Goal: Information Seeking & Learning: Learn about a topic

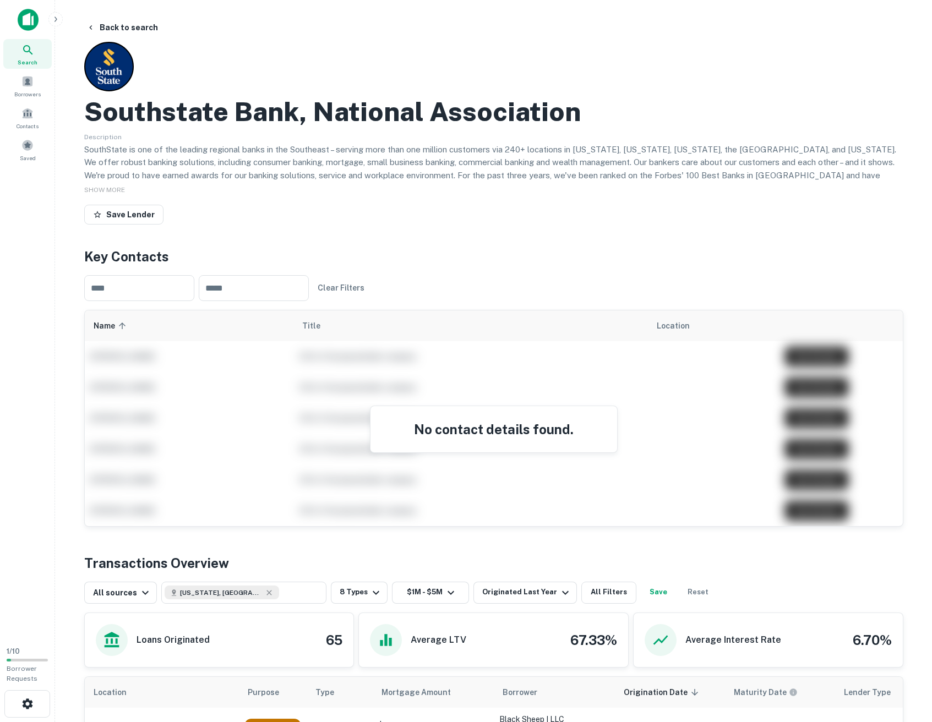
click at [34, 20] on img at bounding box center [28, 20] width 21 height 22
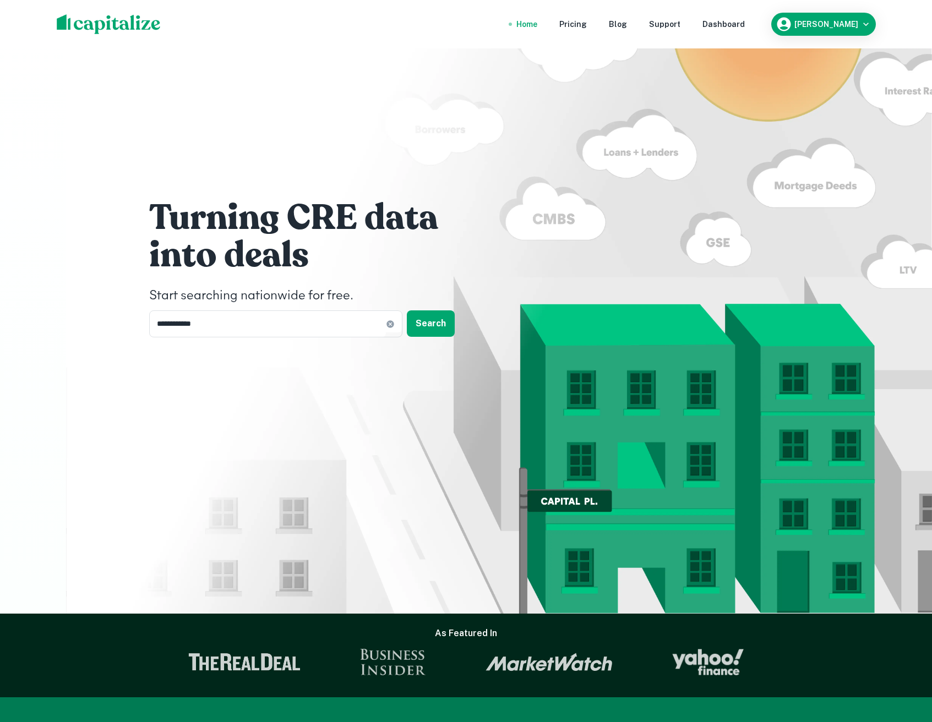
click at [313, 343] on div "**********" at bounding box center [466, 271] width 660 height 542
click at [416, 329] on button "Search" at bounding box center [431, 323] width 48 height 26
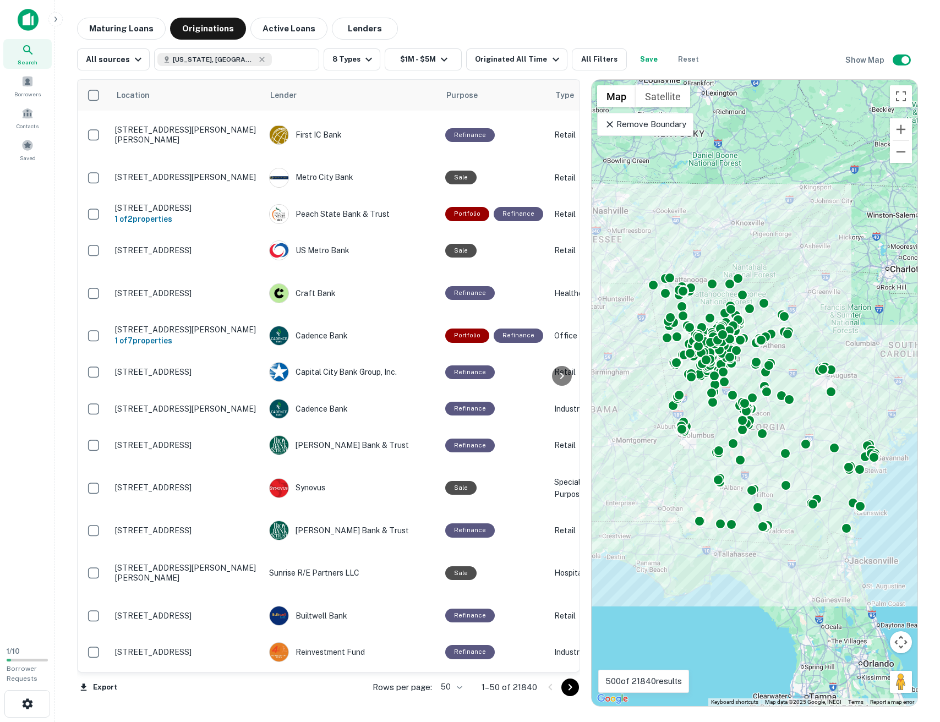
click at [463, 12] on main "Maturing Loans Originations Active Loans Lenders All sources Georgia, USA ​ 8 T…" at bounding box center [497, 361] width 885 height 722
click at [462, 10] on main "Maturing Loans Originations Active Loans Lenders All sources Georgia, USA ​ 8 T…" at bounding box center [497, 361] width 885 height 722
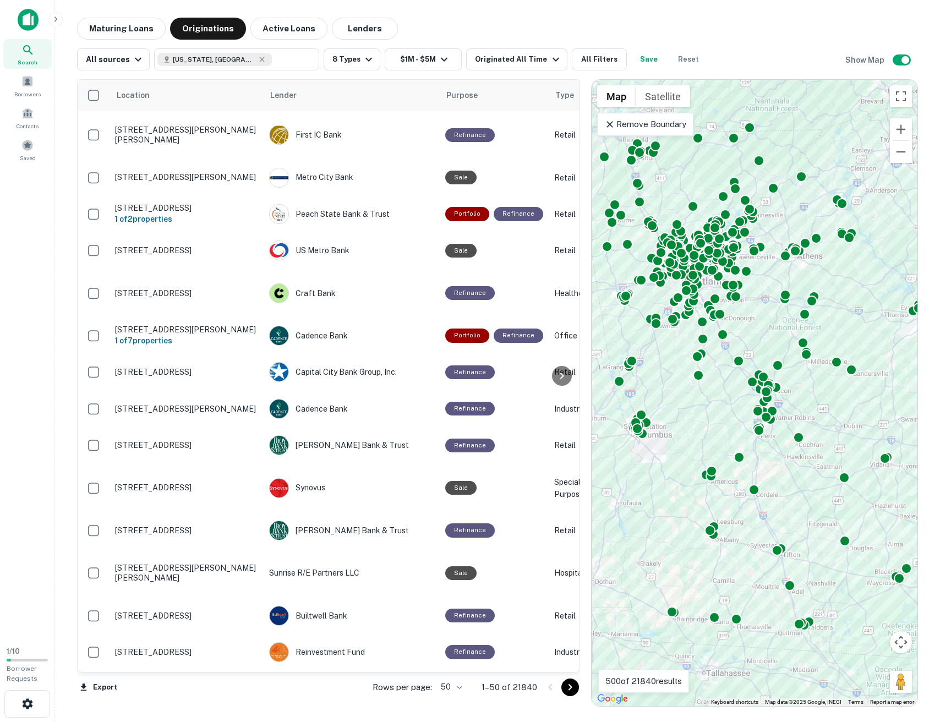
drag, startPoint x: 698, startPoint y: 455, endPoint x: 653, endPoint y: 497, distance: 61.1
click at [653, 497] on div "To activate drag with keyboard, press Alt + Enter. Once in keyboard drag state,…" at bounding box center [755, 393] width 326 height 626
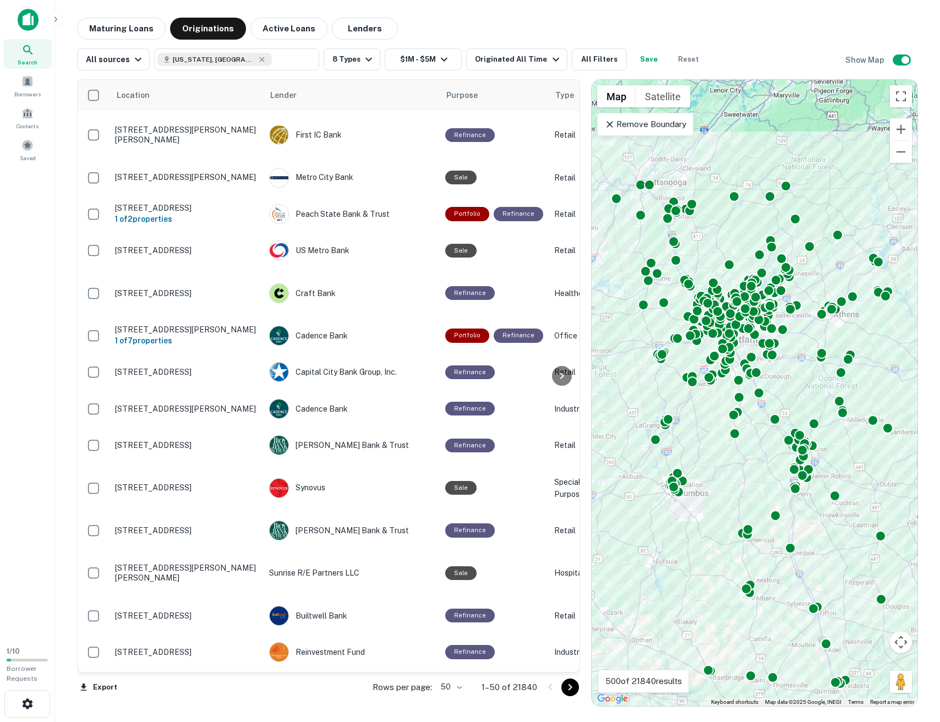
drag, startPoint x: 763, startPoint y: 315, endPoint x: 801, endPoint y: 374, distance: 70.2
click at [800, 375] on div "To activate drag with keyboard, press Alt + Enter. Once in keyboard drag state,…" at bounding box center [755, 393] width 326 height 626
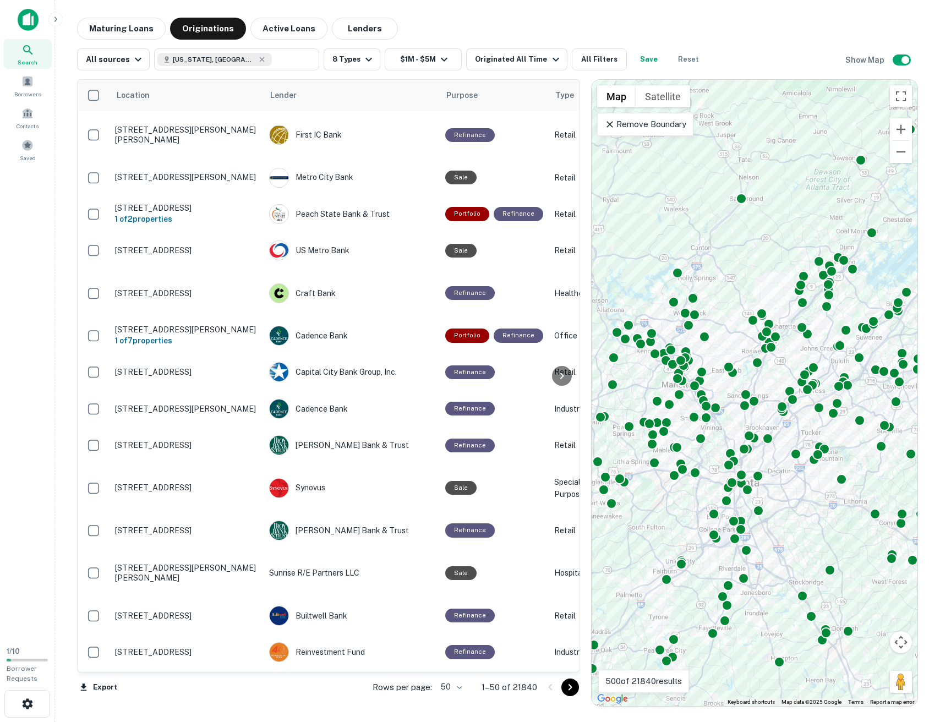
drag, startPoint x: 713, startPoint y: 237, endPoint x: 735, endPoint y: 263, distance: 34.3
click at [735, 263] on div "To activate drag with keyboard, press Alt + Enter. Once in keyboard drag state,…" at bounding box center [755, 393] width 326 height 626
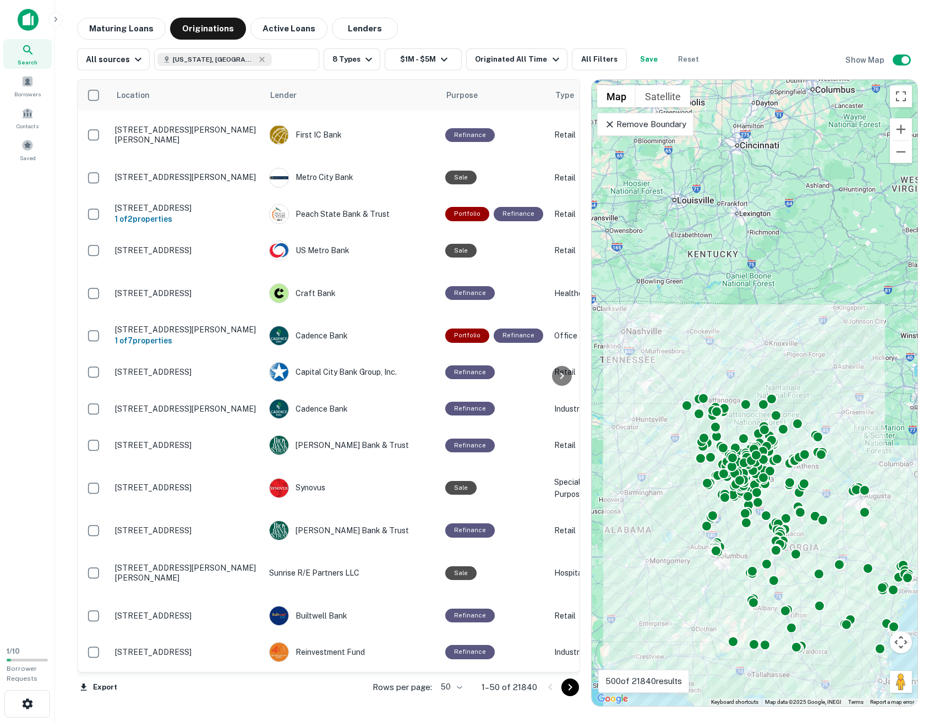
drag, startPoint x: 758, startPoint y: 385, endPoint x: 696, endPoint y: 293, distance: 111.0
click at [697, 293] on div "To activate drag with keyboard, press Alt + Enter. Once in keyboard drag state,…" at bounding box center [755, 393] width 326 height 626
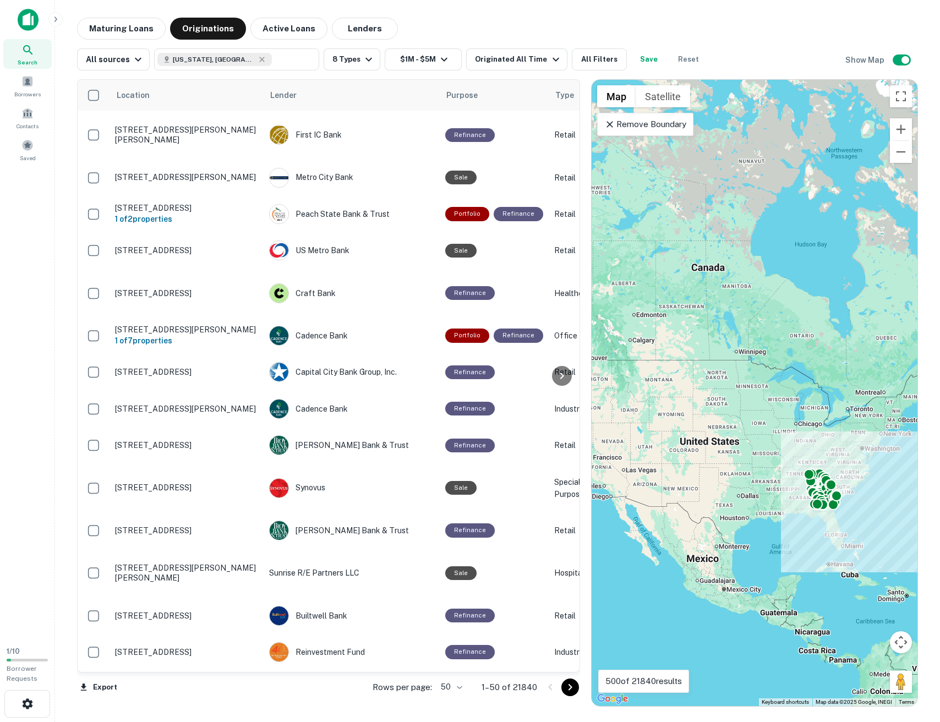
drag, startPoint x: 636, startPoint y: 505, endPoint x: 682, endPoint y: 502, distance: 46.9
click at [682, 502] on div "To activate drag with keyboard, press Alt + Enter. Once in keyboard drag state,…" at bounding box center [755, 393] width 326 height 626
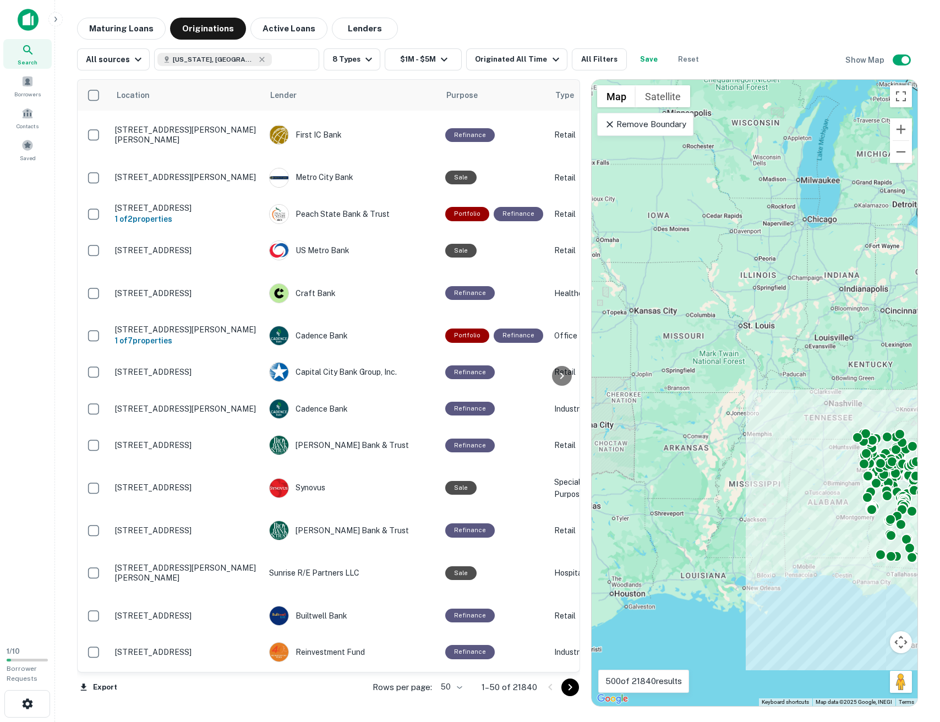
drag, startPoint x: 846, startPoint y: 496, endPoint x: 716, endPoint y: 499, distance: 129.9
click at [716, 499] on div "To activate drag with keyboard, press Alt + Enter. Once in keyboard drag state,…" at bounding box center [755, 393] width 326 height 626
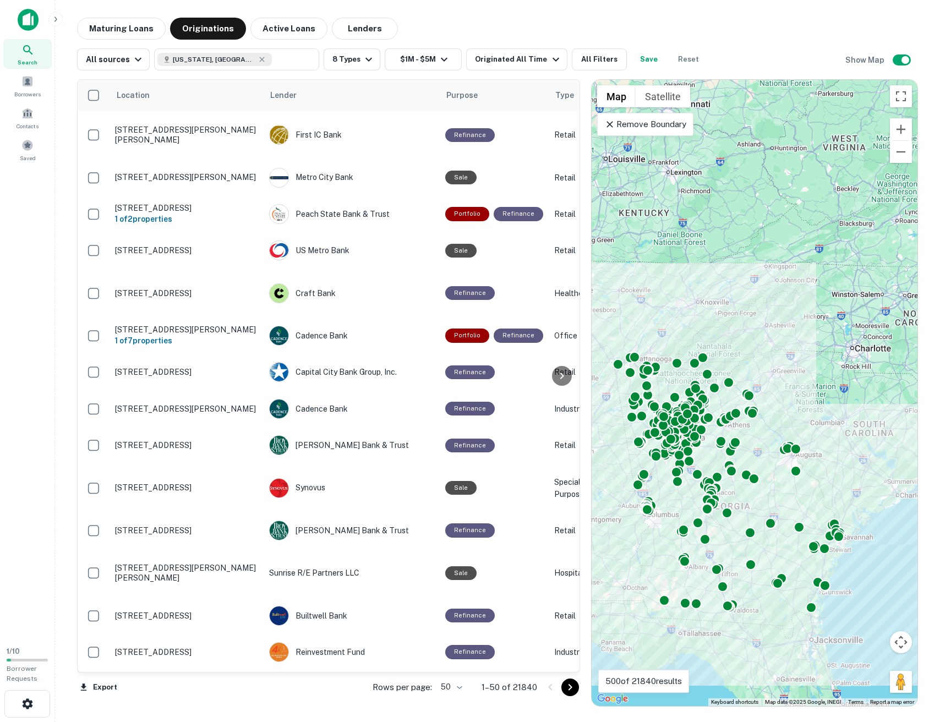
drag, startPoint x: 740, startPoint y: 501, endPoint x: 665, endPoint y: 480, distance: 77.0
click at [665, 480] on div "To activate drag with keyboard, press Alt + Enter. Once in keyboard drag state,…" at bounding box center [755, 393] width 326 height 626
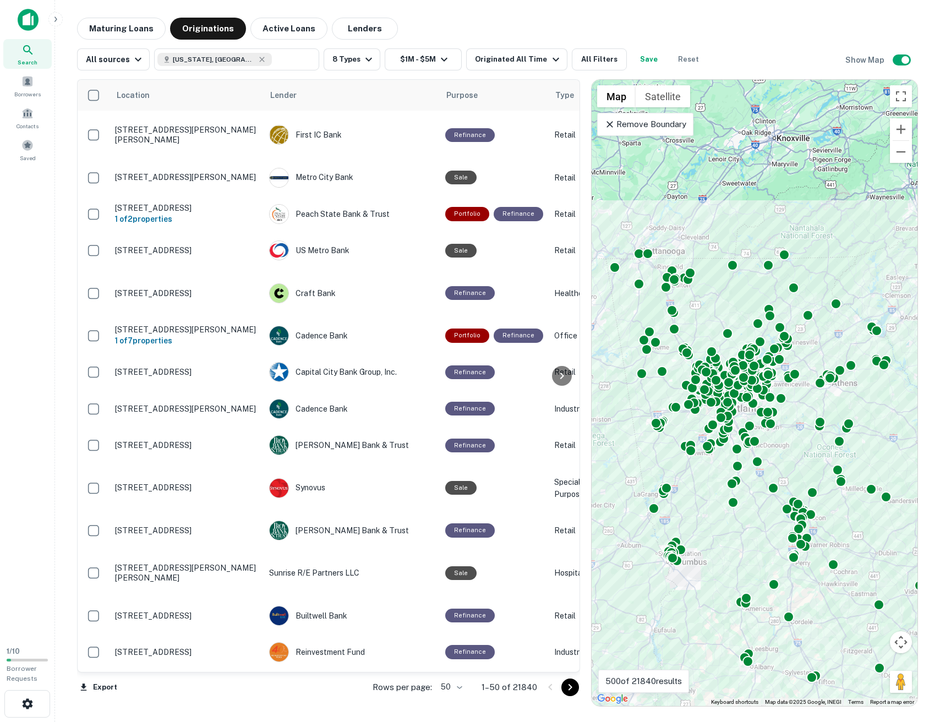
drag, startPoint x: 728, startPoint y: 452, endPoint x: 811, endPoint y: 462, distance: 83.6
click at [811, 464] on div "To activate drag with keyboard, press Alt + Enter. Once in keyboard drag state,…" at bounding box center [755, 393] width 326 height 626
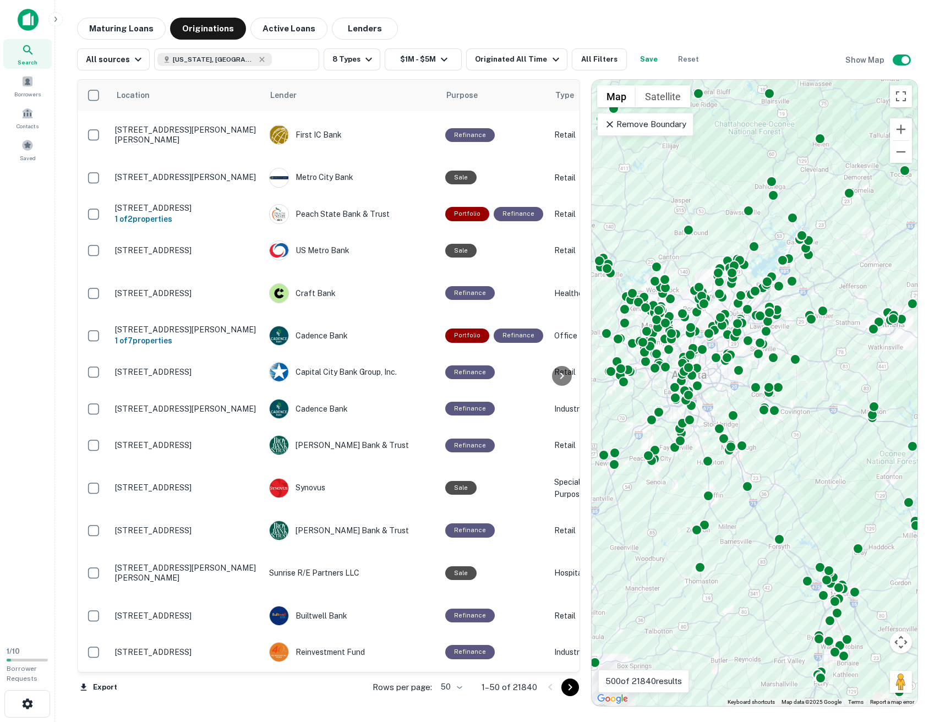
drag, startPoint x: 828, startPoint y: 419, endPoint x: 810, endPoint y: 490, distance: 73.2
click at [810, 490] on div "To activate drag with keyboard, press Alt + Enter. Once in keyboard drag state,…" at bounding box center [755, 393] width 326 height 626
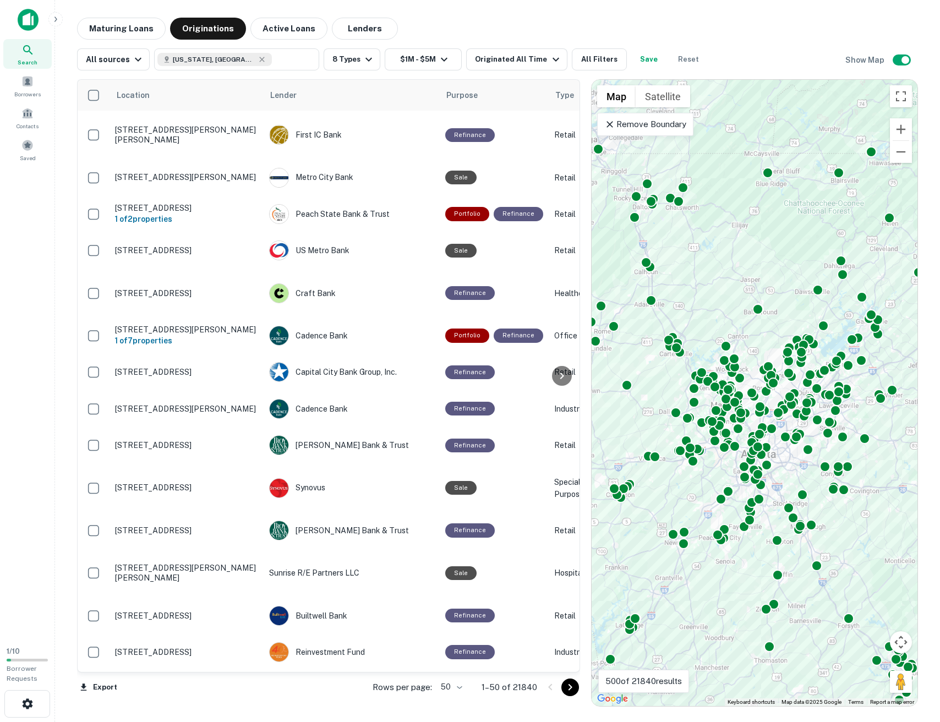
drag, startPoint x: 711, startPoint y: 232, endPoint x: 796, endPoint y: 293, distance: 105.4
click at [796, 293] on div "To activate drag with keyboard, press Alt + Enter. Once in keyboard drag state,…" at bounding box center [755, 393] width 326 height 626
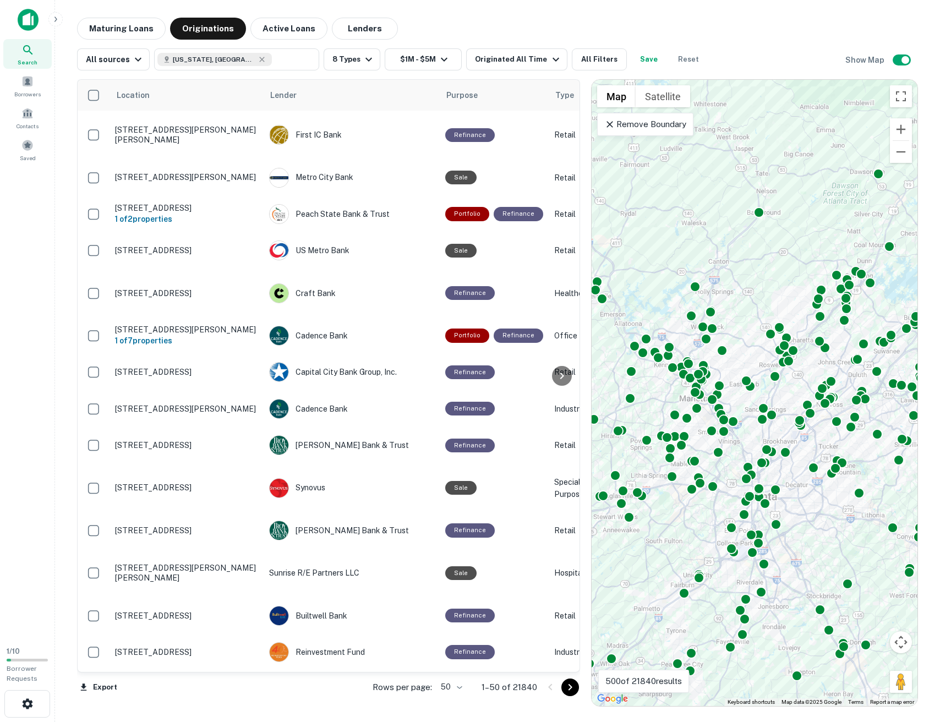
drag, startPoint x: 782, startPoint y: 281, endPoint x: 751, endPoint y: 210, distance: 77.4
click at [752, 206] on div "To activate drag with keyboard, press Alt + Enter. Once in keyboard drag state,…" at bounding box center [755, 393] width 326 height 626
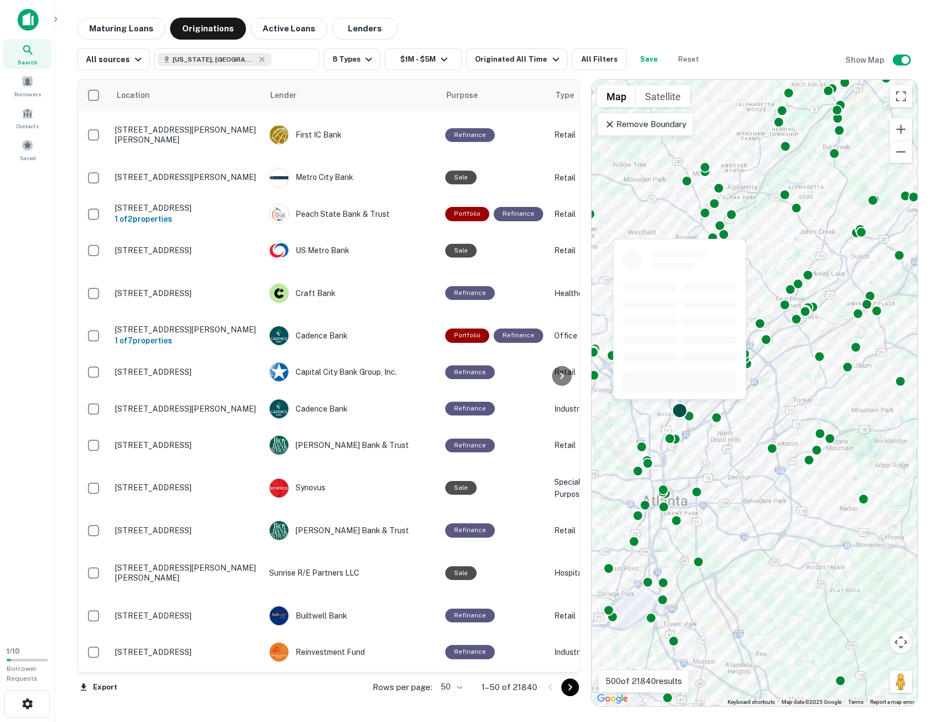
click at [679, 411] on div at bounding box center [680, 411] width 16 height 16
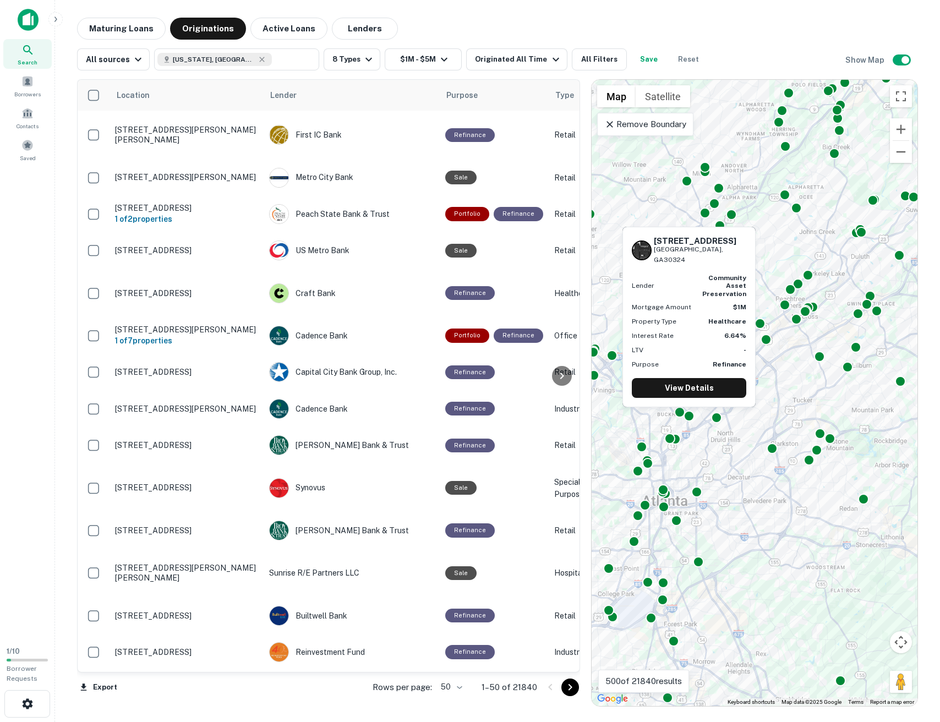
click at [692, 412] on div "2848 Lenox Rd NE Atlanta, GA30324 Lender community asset preservation Mortgage …" at bounding box center [688, 320] width 135 height 189
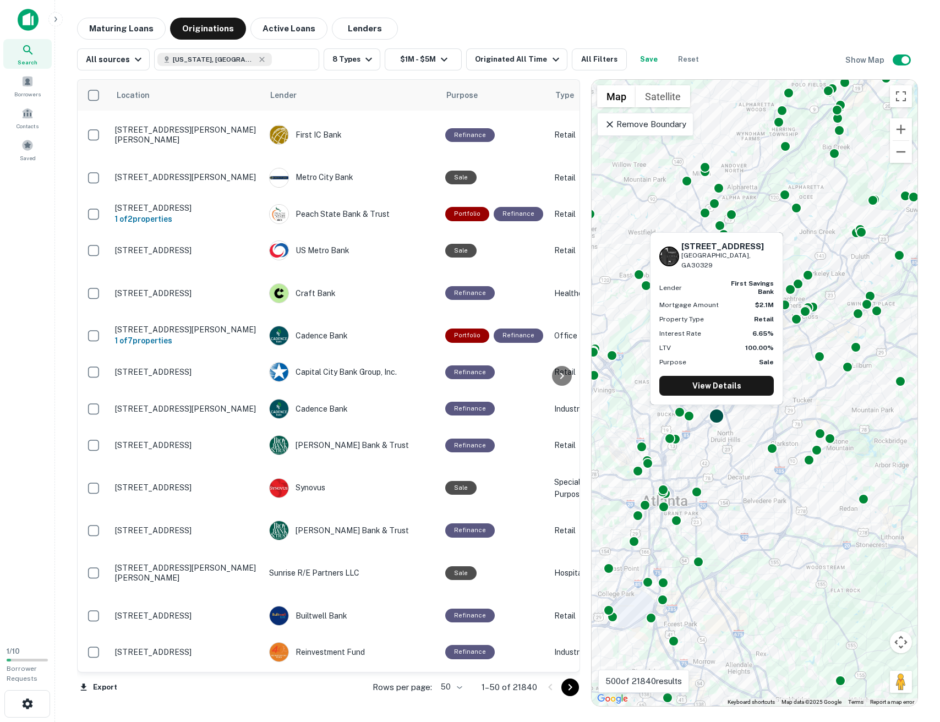
click at [719, 413] on div at bounding box center [717, 416] width 16 height 16
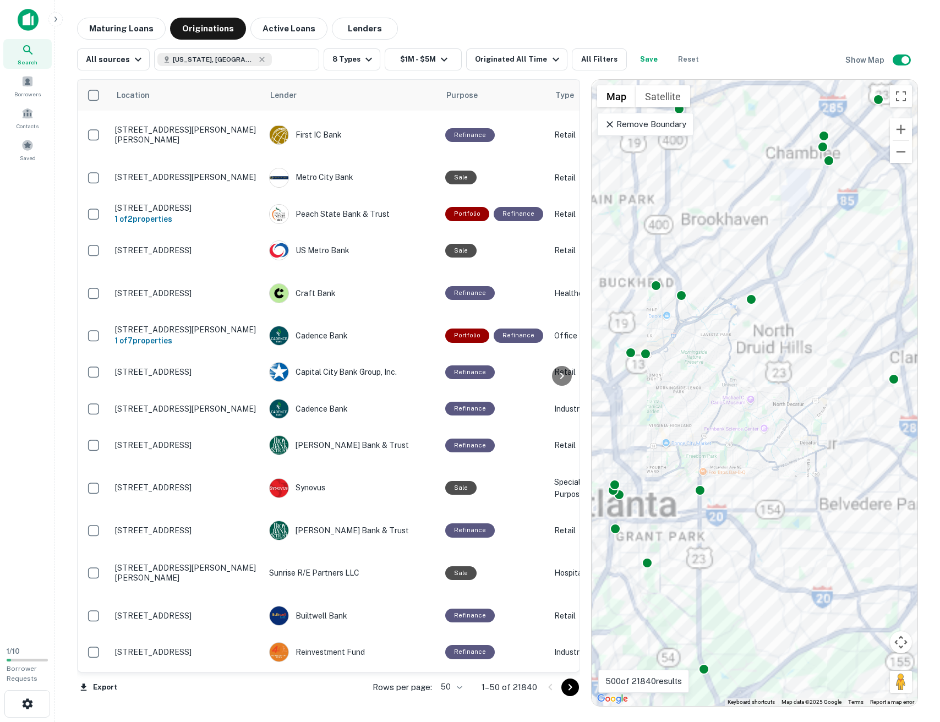
drag, startPoint x: 718, startPoint y: 476, endPoint x: 730, endPoint y: 450, distance: 28.6
click at [730, 450] on div "To activate drag with keyboard, press Alt + Enter. Once in keyboard drag state,…" at bounding box center [755, 393] width 326 height 626
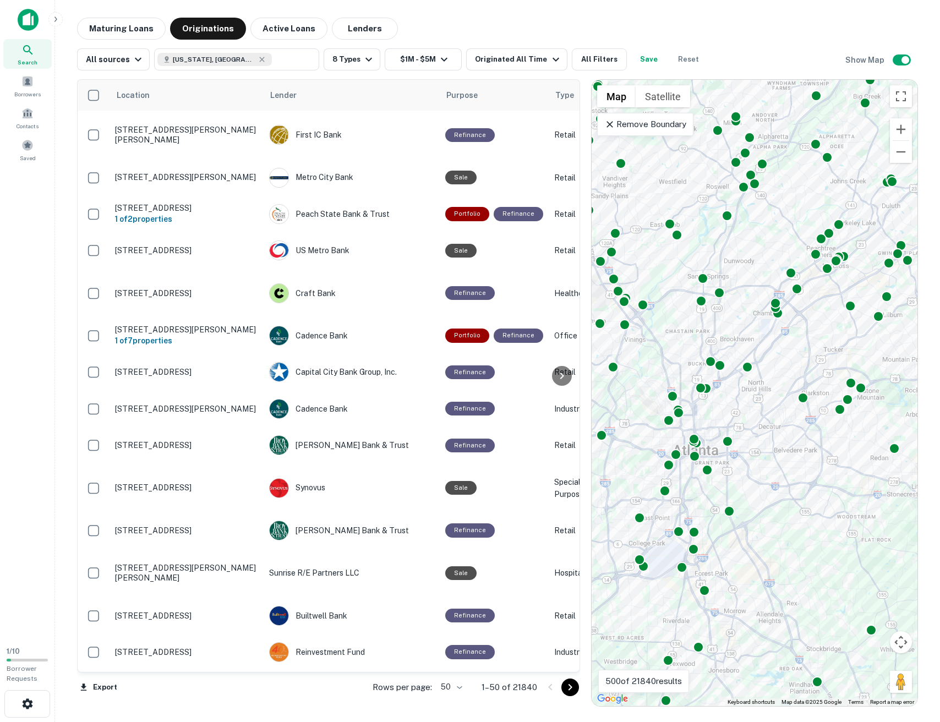
click at [445, 14] on main "Maturing Loans Originations Active Loans Lenders All sources Georgia, USA ​ 8 T…" at bounding box center [497, 361] width 885 height 722
click at [364, 37] on button "Lenders" at bounding box center [365, 29] width 66 height 22
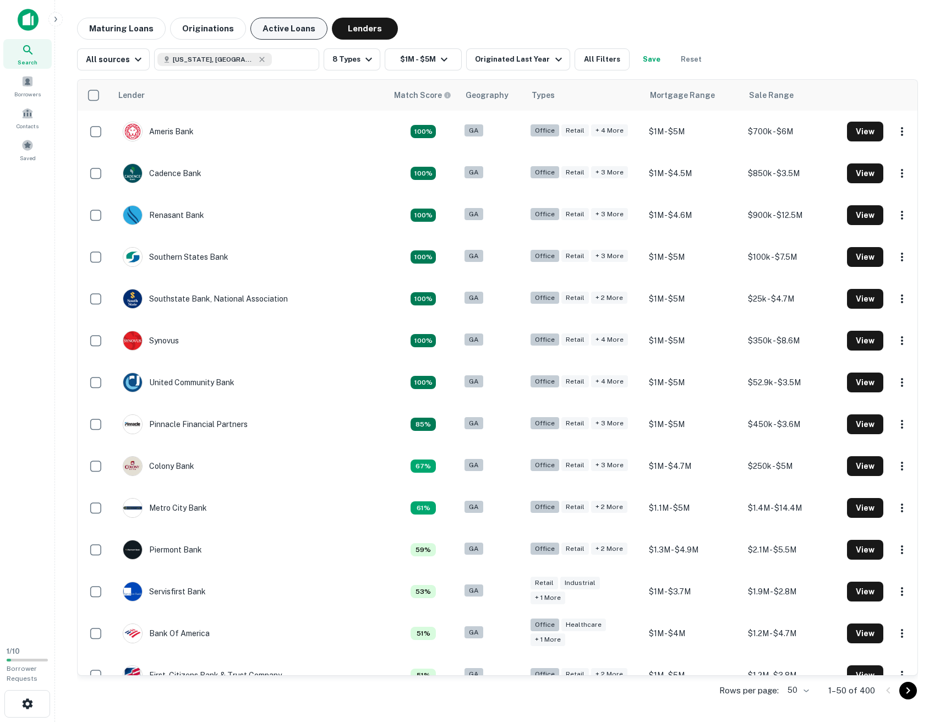
click at [292, 30] on button "Active Loans" at bounding box center [288, 29] width 77 height 22
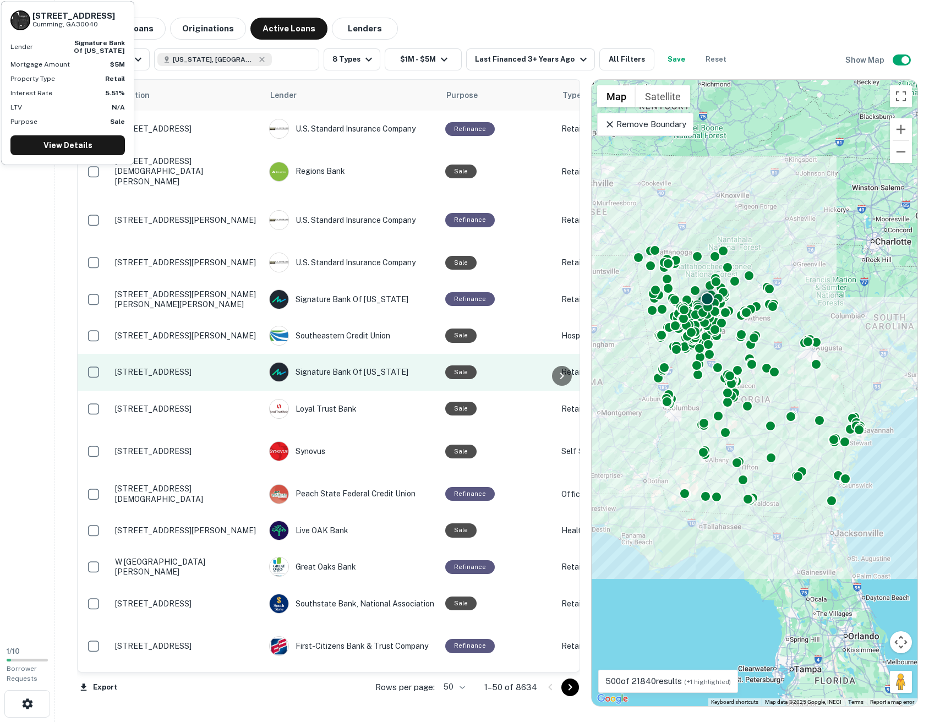
click at [195, 367] on p "730 Atlanta Hwy Cumming, GA30040" at bounding box center [186, 372] width 143 height 10
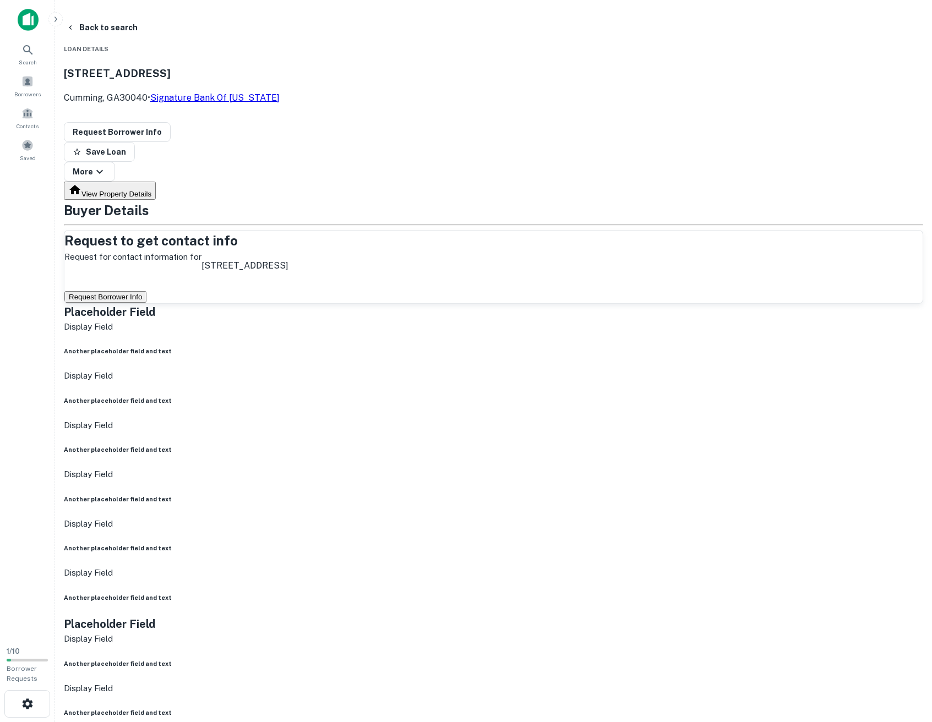
drag, startPoint x: 713, startPoint y: 479, endPoint x: 707, endPoint y: 460, distance: 20.0
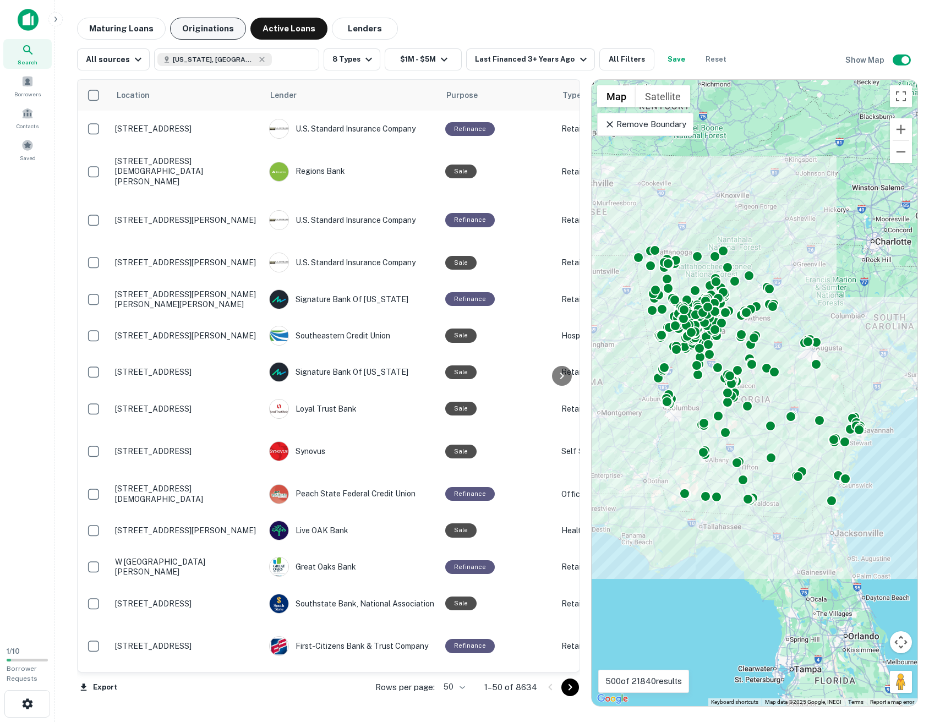
click at [211, 39] on button "Originations" at bounding box center [208, 29] width 76 height 22
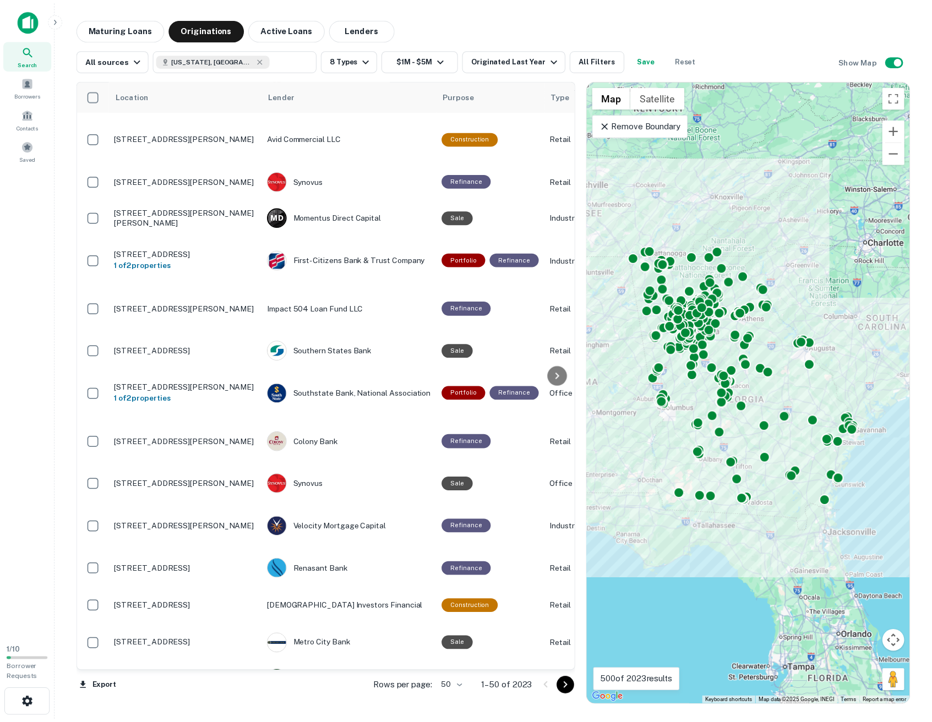
scroll to position [1142, 0]
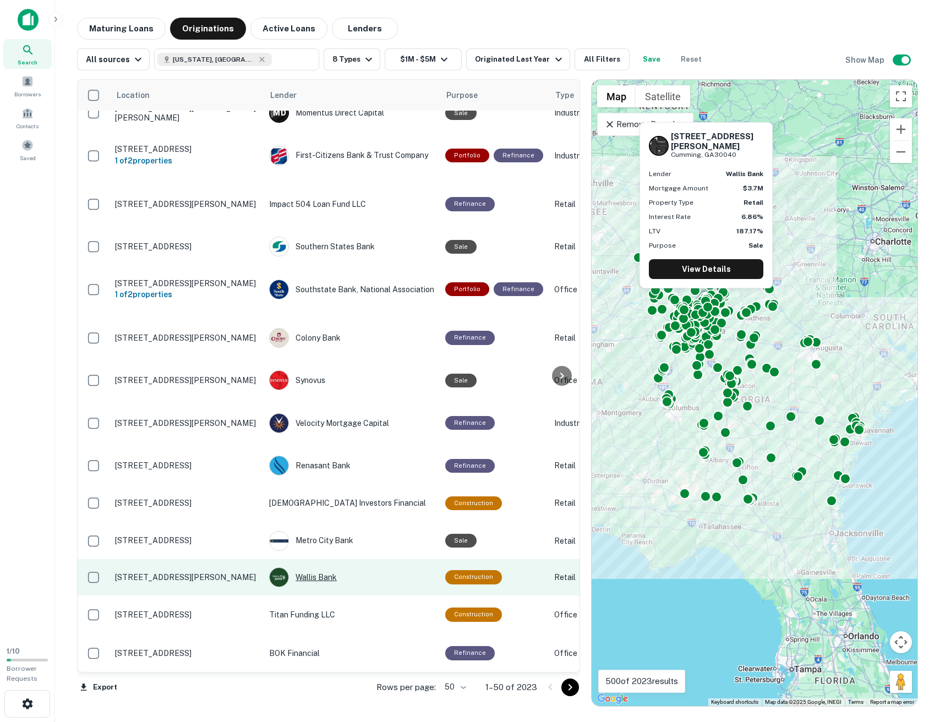
click at [320, 567] on div "Wallis Bank" at bounding box center [351, 577] width 165 height 20
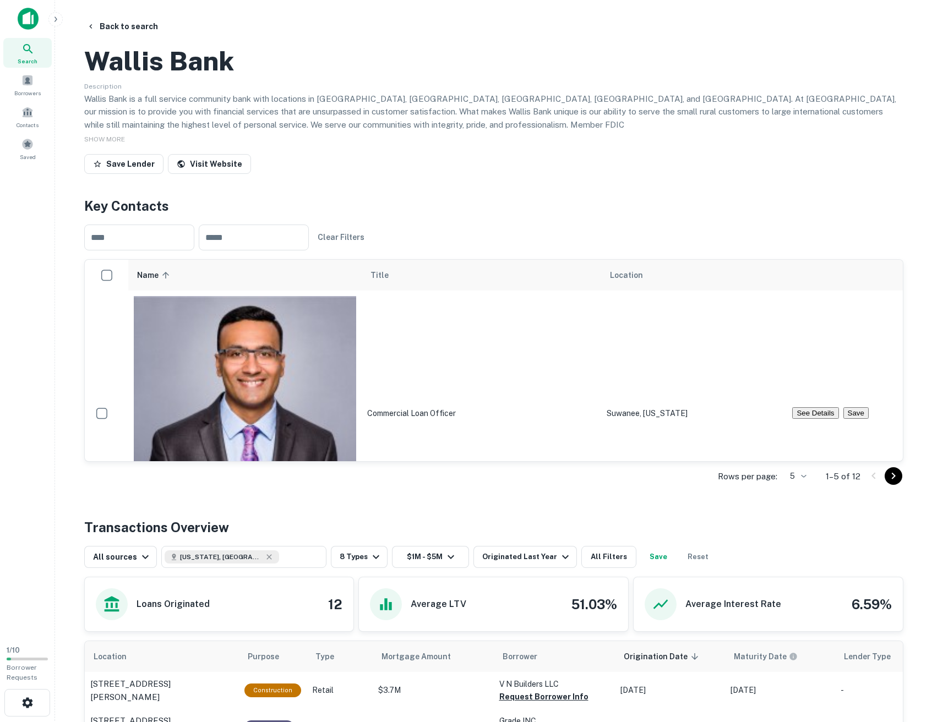
scroll to position [2, 0]
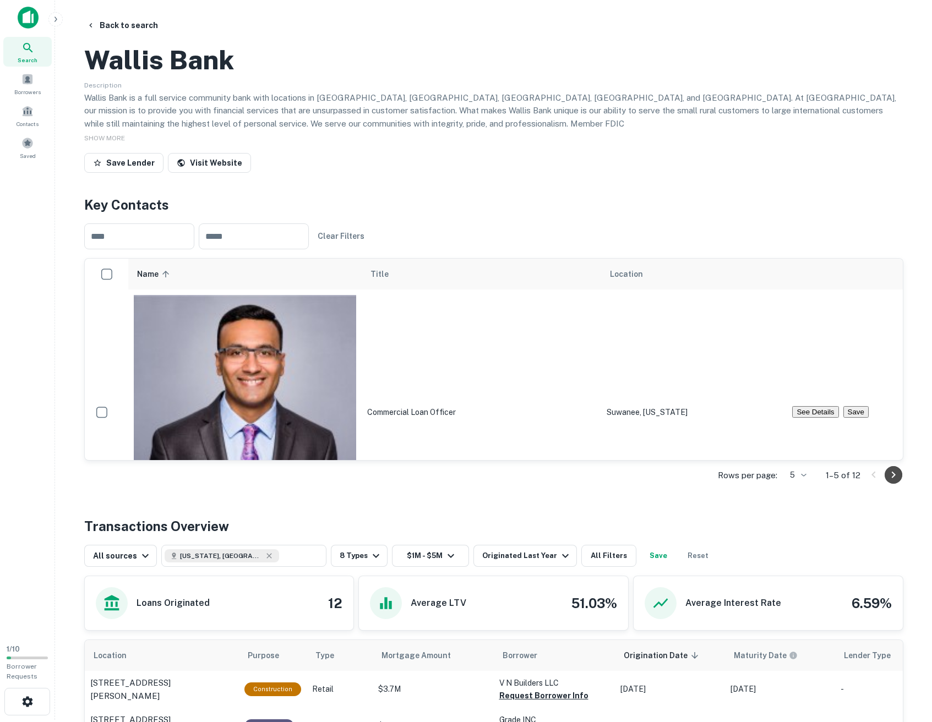
click at [889, 482] on icon "Go to next page" at bounding box center [893, 474] width 13 height 13
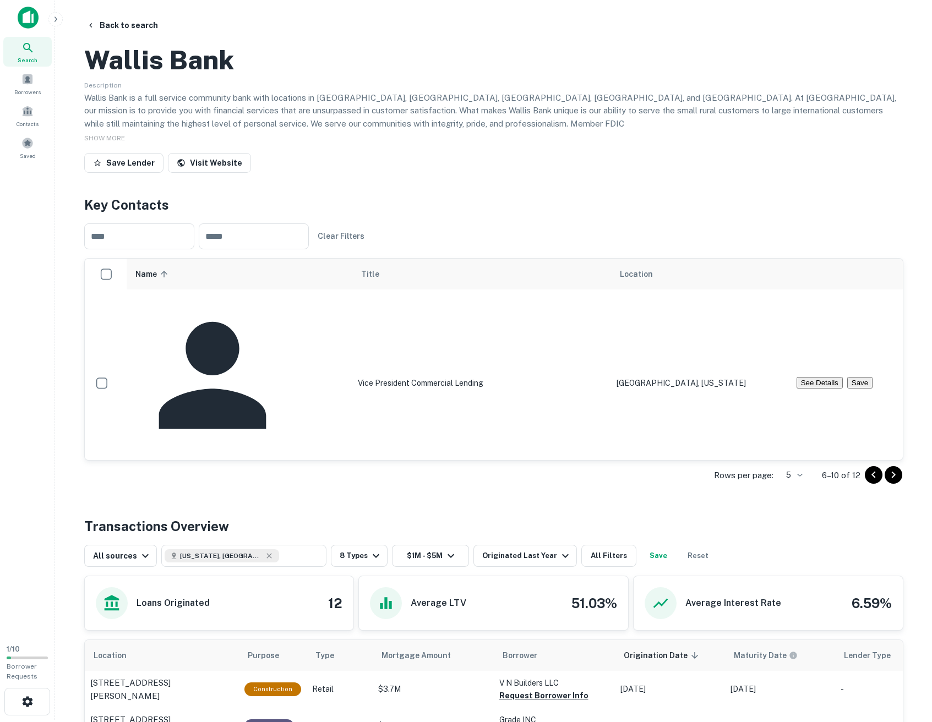
click at [882, 484] on div at bounding box center [883, 475] width 37 height 18
click at [891, 482] on icon "Go to next page" at bounding box center [893, 474] width 13 height 13
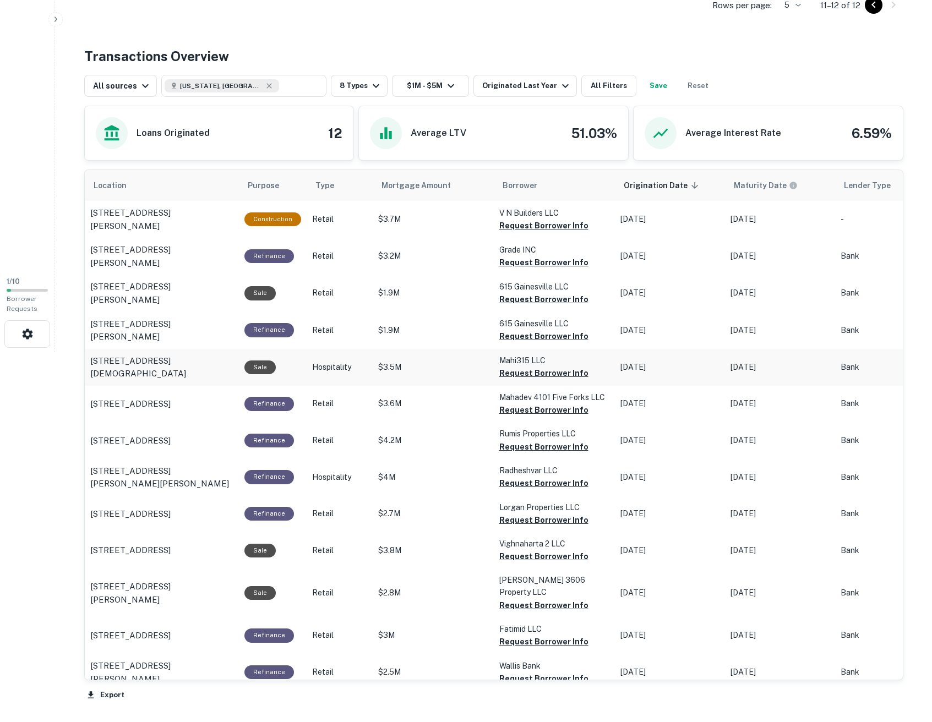
scroll to position [352, 0]
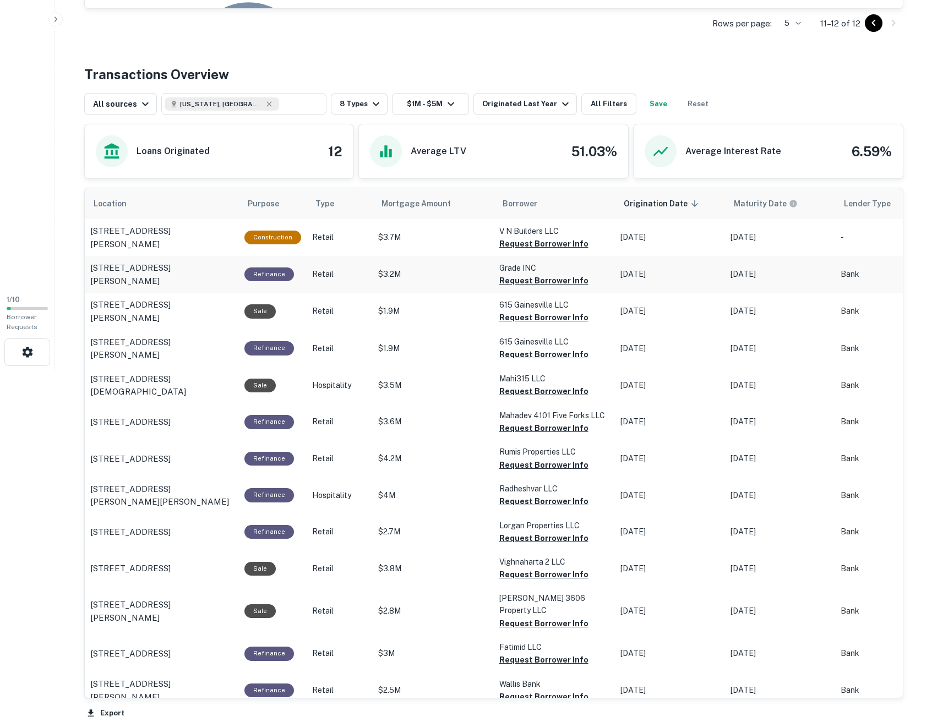
click at [509, 237] on p "Grade INC" at bounding box center [554, 231] width 110 height 12
click at [509, 250] on button "Request Borrower Info" at bounding box center [543, 243] width 89 height 13
click at [527, 287] on button "Info Requested" at bounding box center [529, 280] width 61 height 13
click at [853, 376] on div "Borrower info requested successfully. View Request" at bounding box center [465, 389] width 923 height 26
click at [854, 389] on p "Borrower info requested successfully. View Request" at bounding box center [465, 395] width 923 height 13
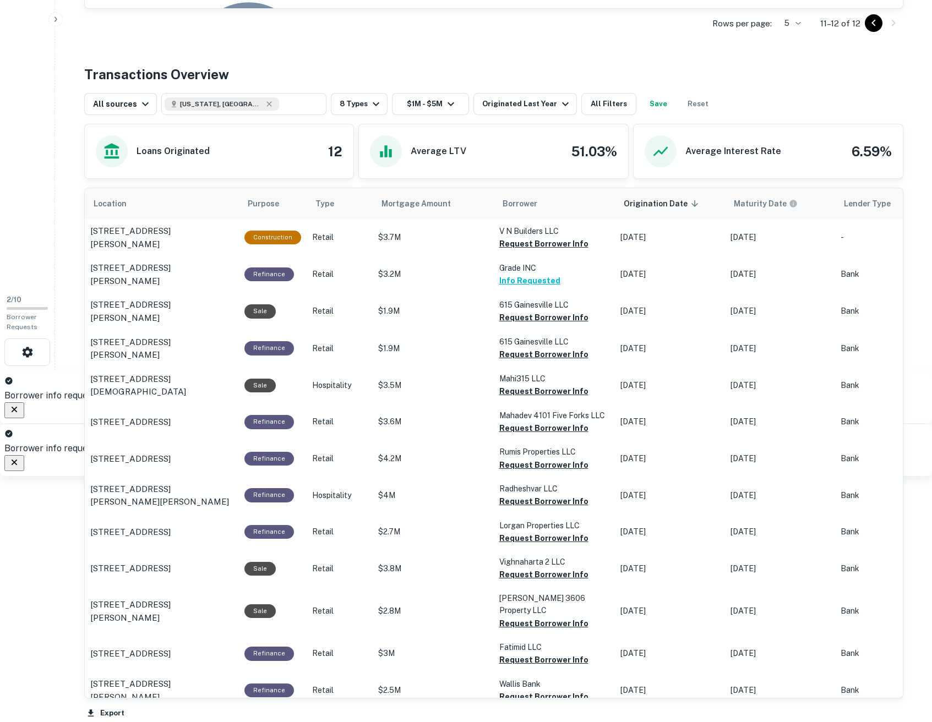
click at [220, 390] on link "View Request" at bounding box center [191, 395] width 56 height 10
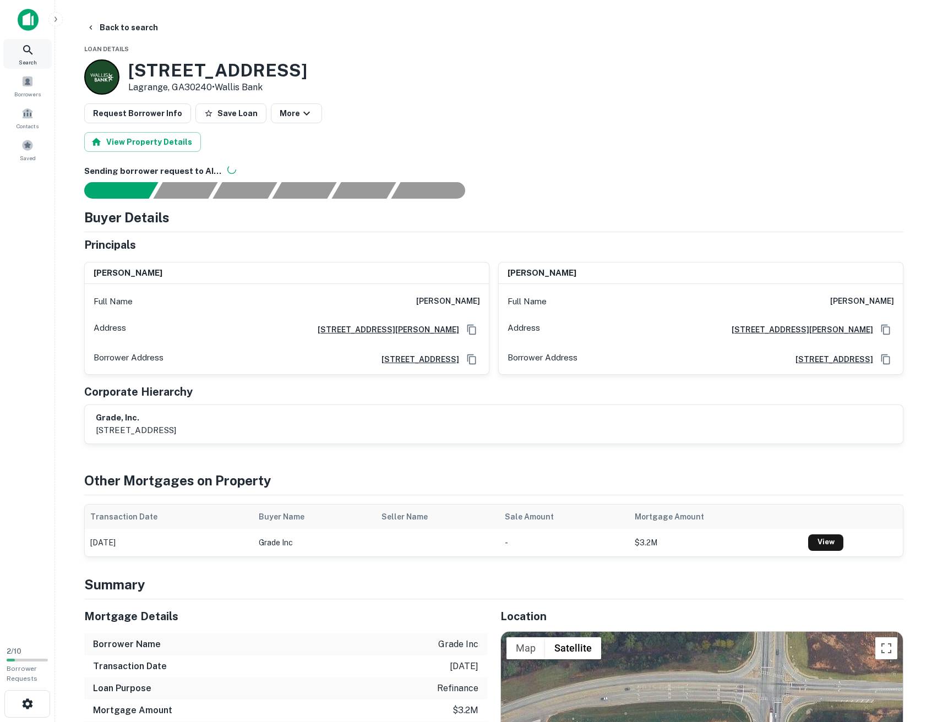
click at [31, 52] on icon at bounding box center [27, 49] width 13 height 13
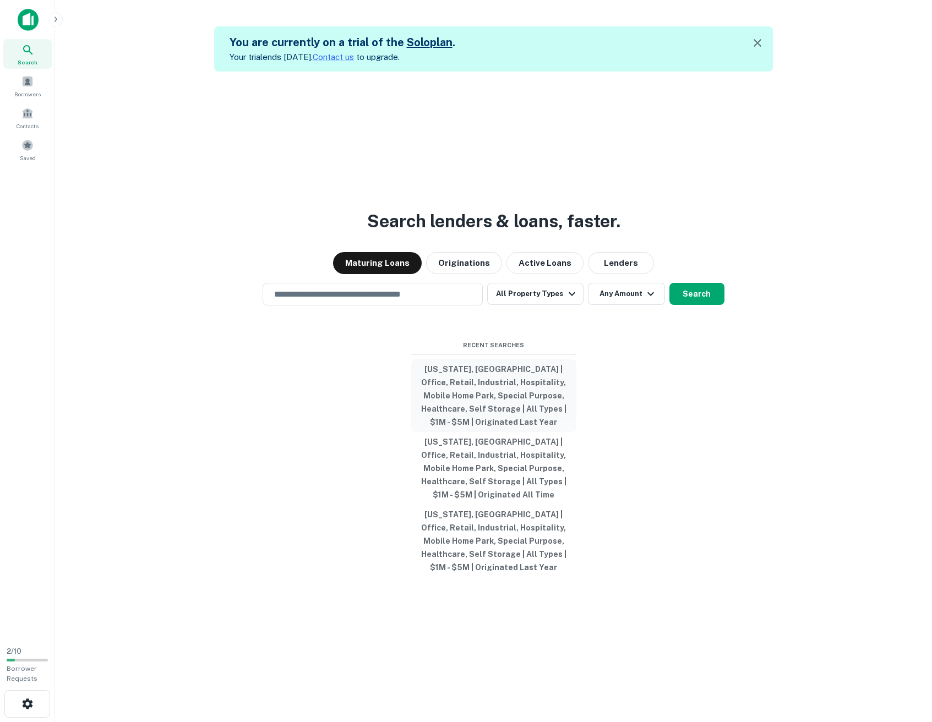
click at [514, 406] on button "[US_STATE], [GEOGRAPHIC_DATA] | Office, Retail, Industrial, Hospitality, Mobile…" at bounding box center [493, 395] width 165 height 73
type input "**********"
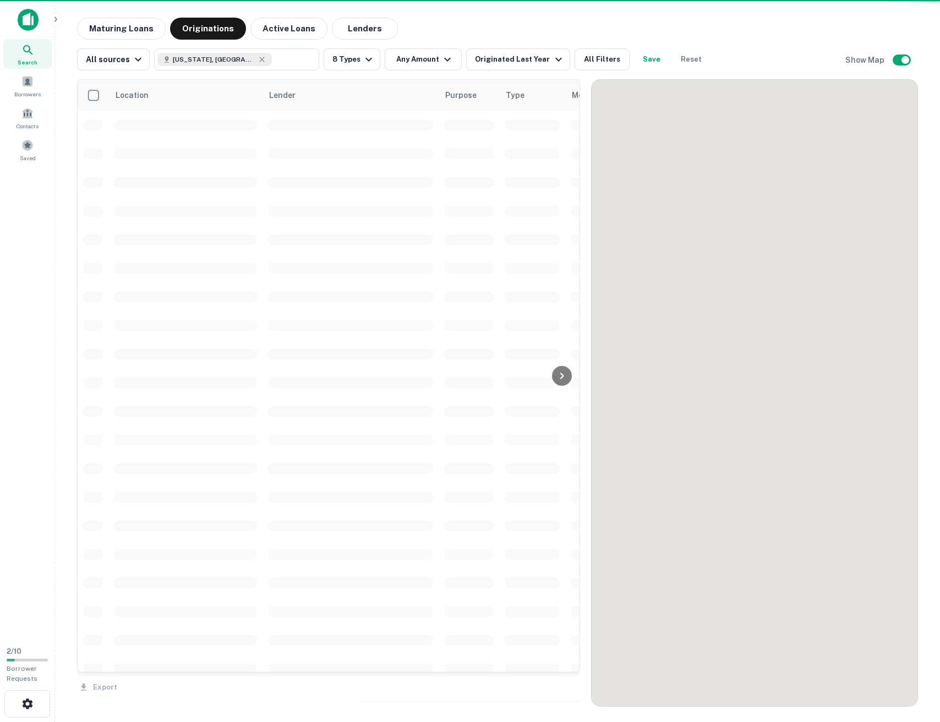
click at [565, 342] on div at bounding box center [562, 376] width 22 height 592
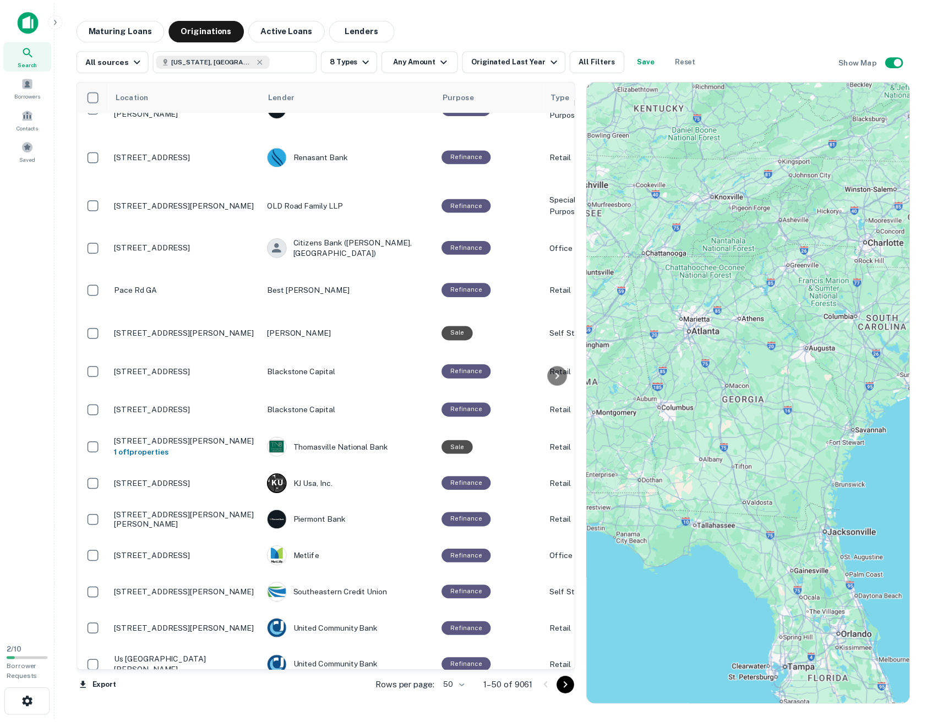
scroll to position [1142, 0]
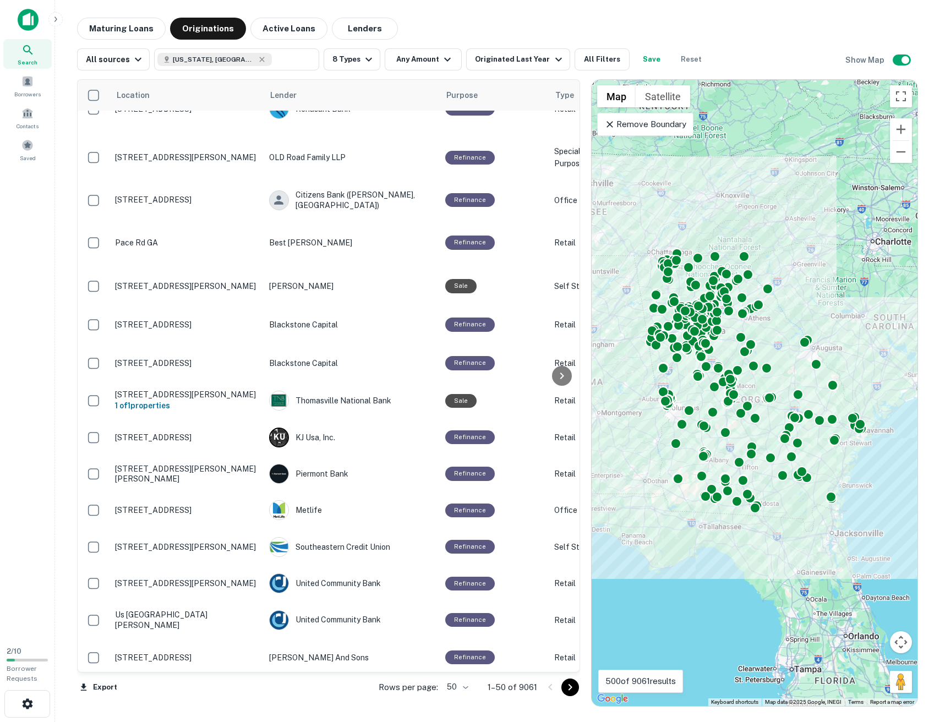
click at [21, 62] on span "Search" at bounding box center [28, 62] width 20 height 9
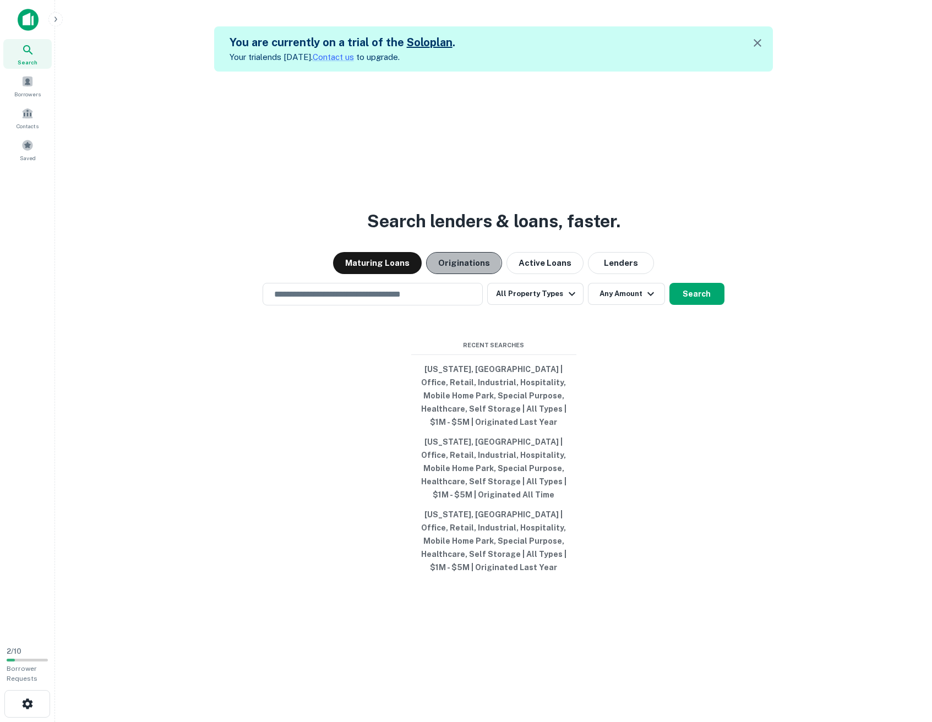
click at [450, 274] on button "Originations" at bounding box center [464, 263] width 76 height 22
click at [452, 301] on input "text" at bounding box center [373, 294] width 210 height 13
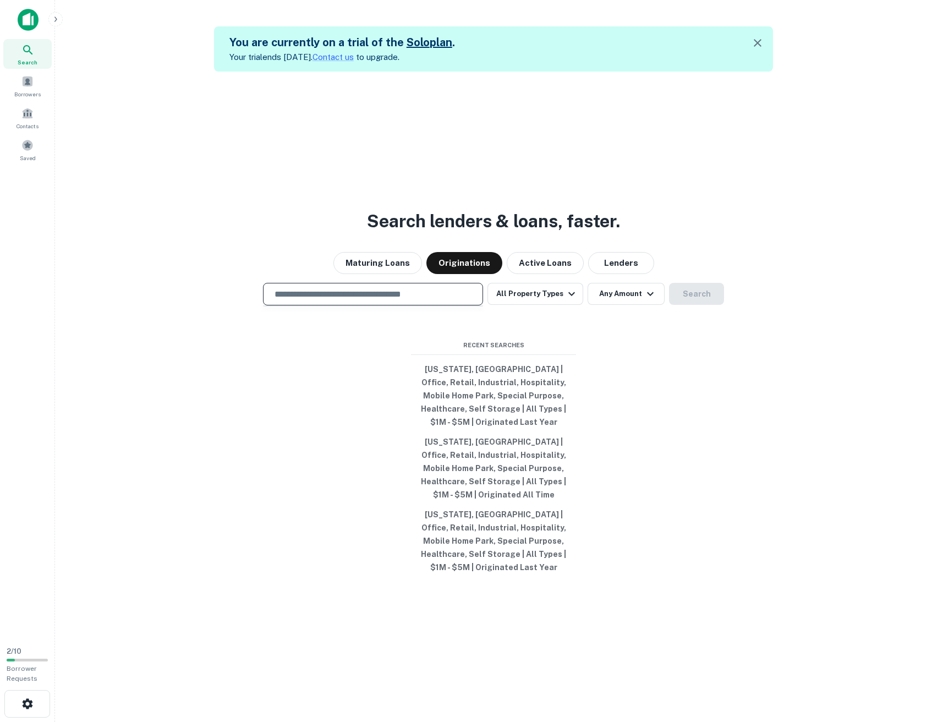
click at [68, 115] on div "Search lenders & loans, faster. Maturing Loans Originations Active Loans Lender…" at bounding box center [494, 433] width 860 height 722
click at [32, 92] on span "Borrowers" at bounding box center [27, 94] width 26 height 9
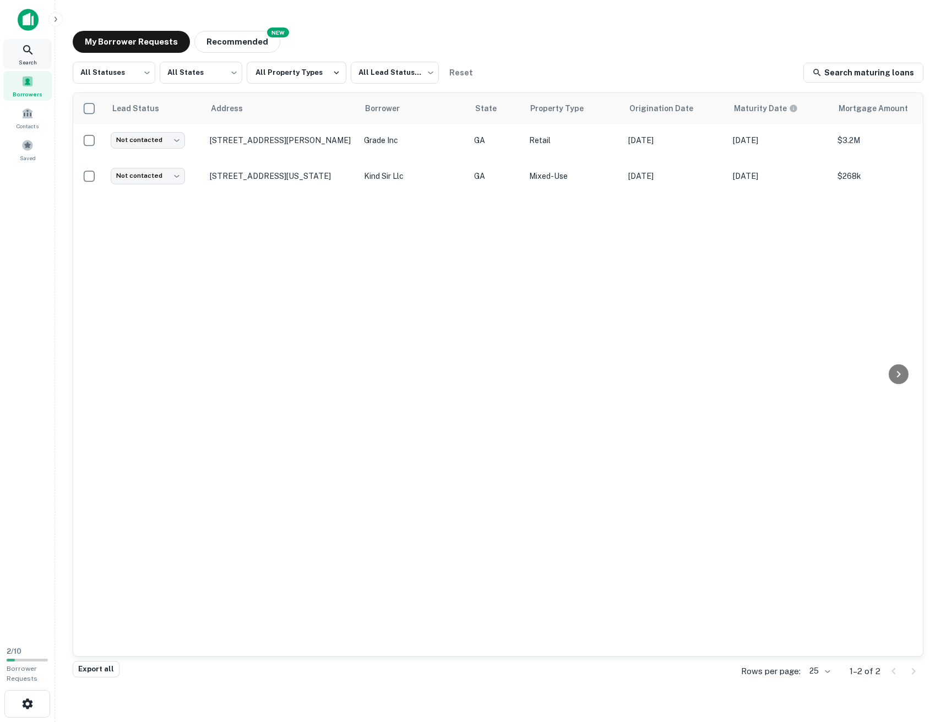
click at [28, 59] on span "Search" at bounding box center [28, 62] width 18 height 9
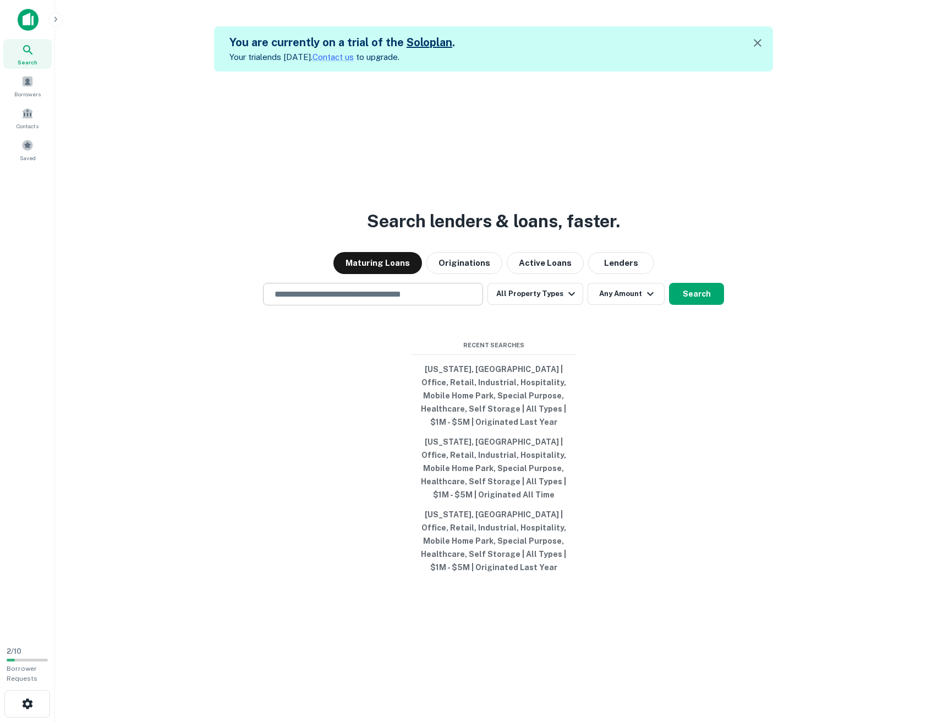
click at [321, 301] on input "text" at bounding box center [373, 294] width 210 height 13
click at [507, 274] on button "Active Loans" at bounding box center [545, 263] width 77 height 22
click at [483, 274] on button "Originations" at bounding box center [465, 263] width 76 height 22
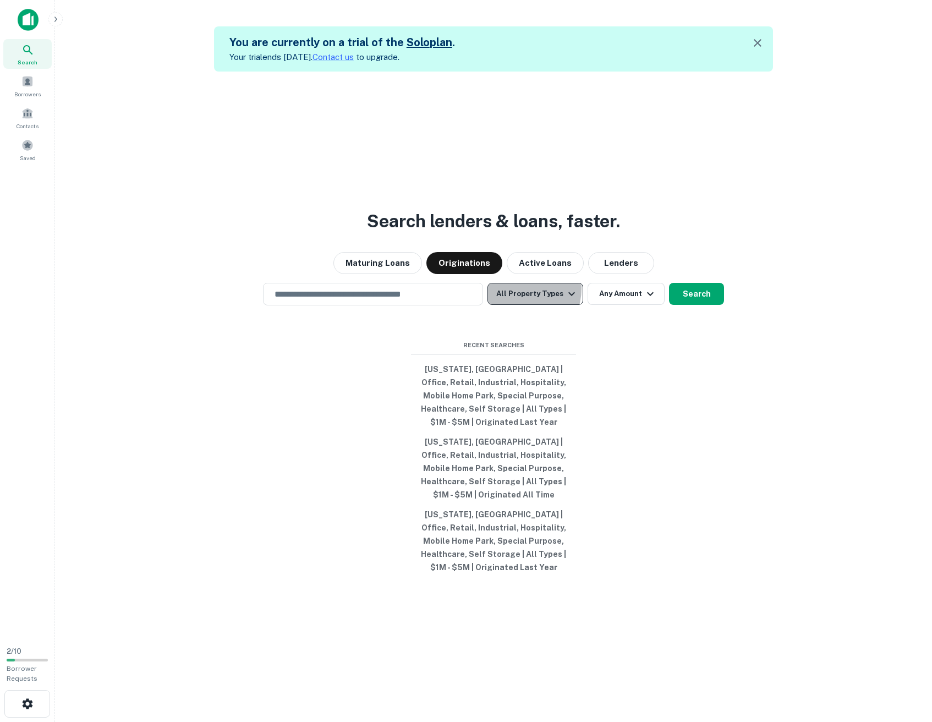
click at [514, 305] on button "All Property Types" at bounding box center [536, 294] width 96 height 22
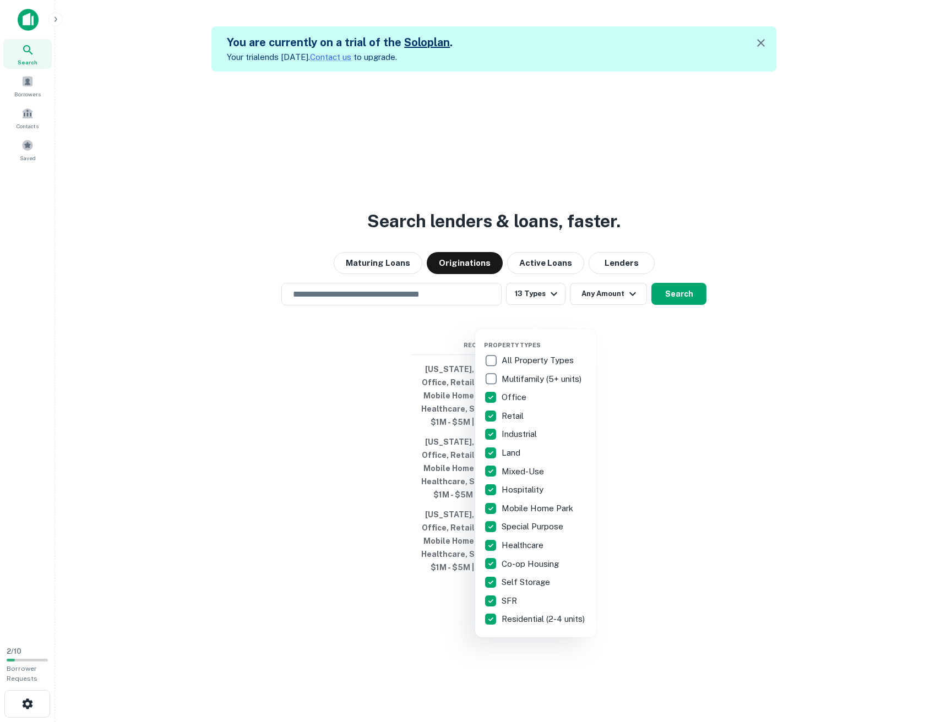
click at [515, 450] on p "Land" at bounding box center [511, 452] width 21 height 13
click at [526, 562] on p "Co-op Housing" at bounding box center [530, 564] width 59 height 13
click at [521, 585] on p "Self Storage" at bounding box center [526, 582] width 51 height 13
click at [508, 608] on div "SFR" at bounding box center [535, 601] width 103 height 19
click at [509, 626] on p "Residential (2-4 units)" at bounding box center [543, 619] width 85 height 13
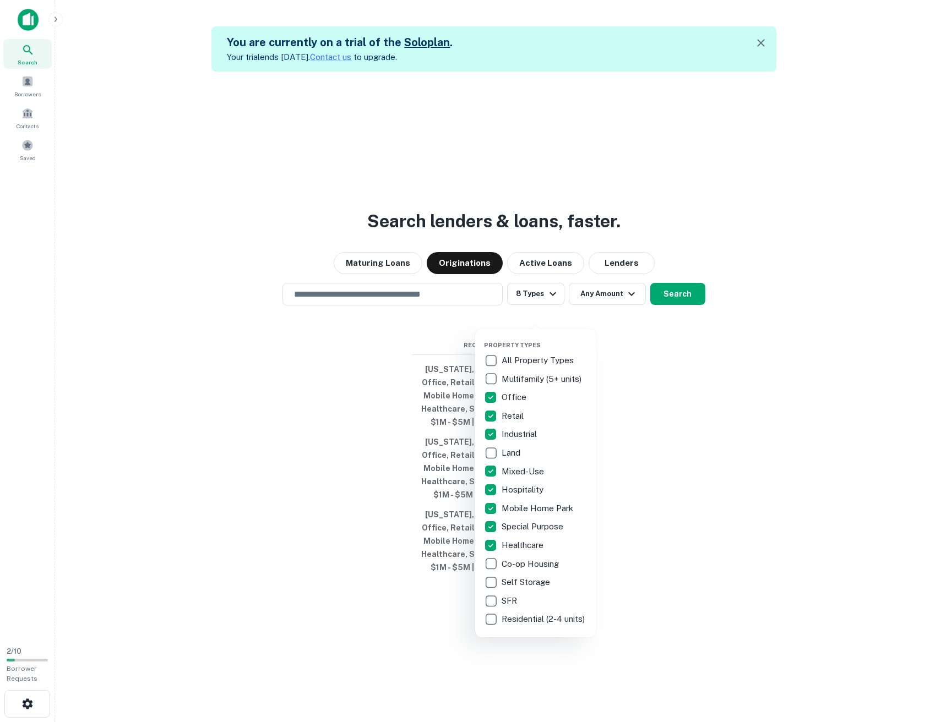
click at [624, 321] on div at bounding box center [470, 361] width 941 height 722
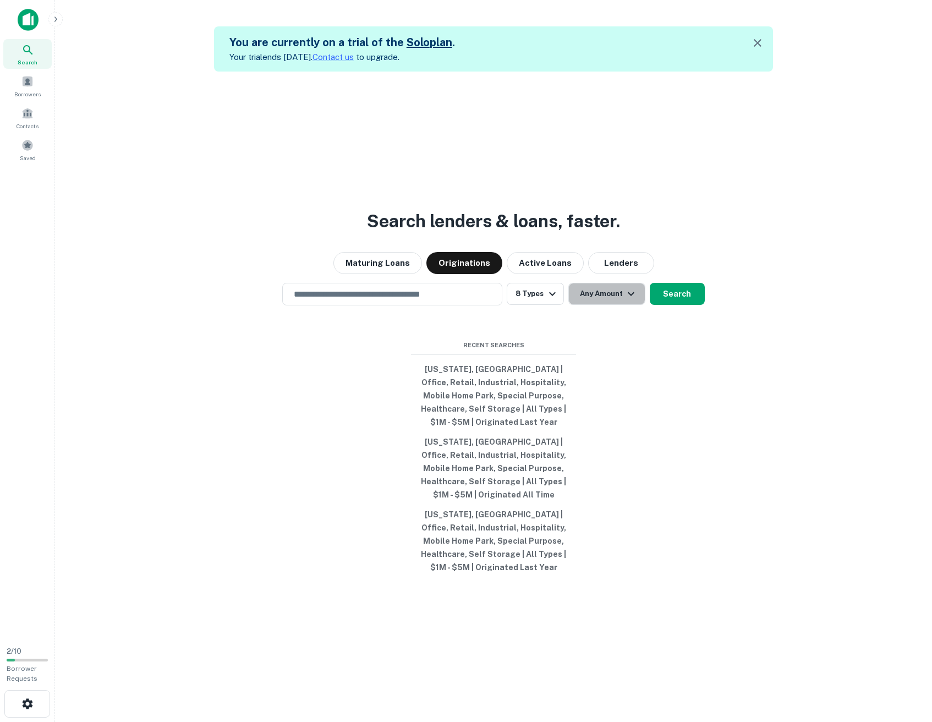
click at [625, 301] on icon "button" at bounding box center [631, 293] width 13 height 13
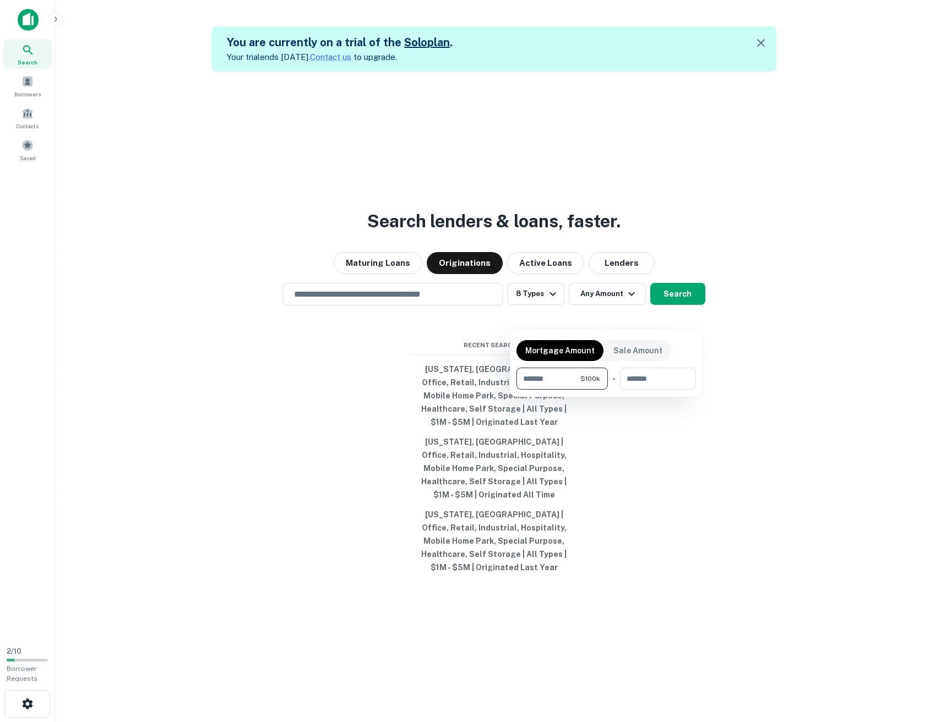
type input "*******"
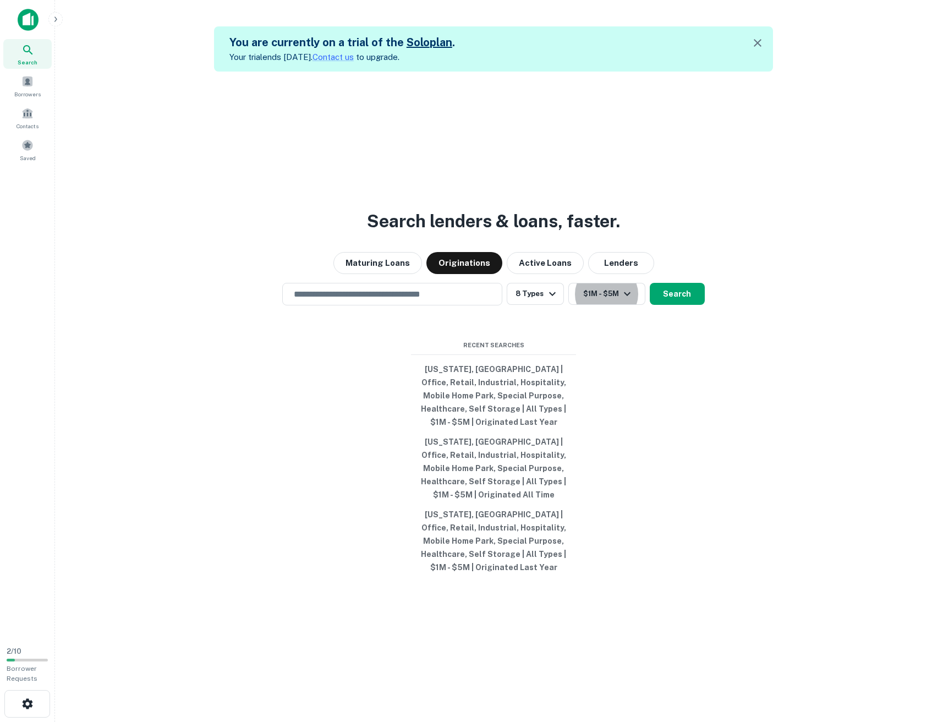
click at [607, 336] on div "Search lenders & loans, faster. Maturing Loans Originations Active Loans Lender…" at bounding box center [494, 433] width 860 height 722
click at [454, 305] on div "​" at bounding box center [392, 294] width 220 height 23
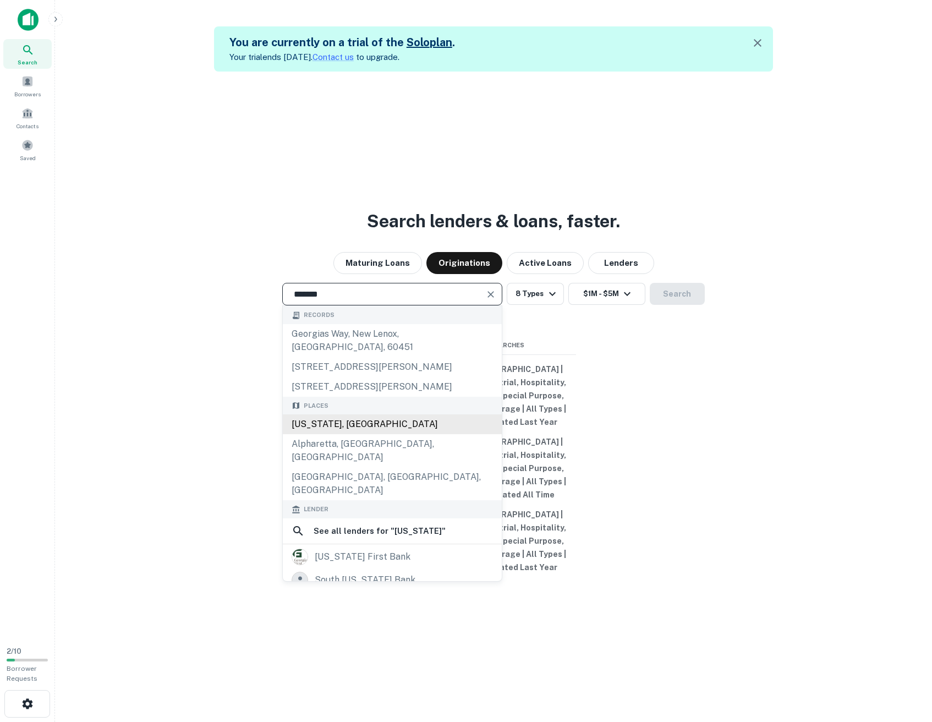
click at [348, 434] on div "[US_STATE], [GEOGRAPHIC_DATA]" at bounding box center [392, 424] width 219 height 20
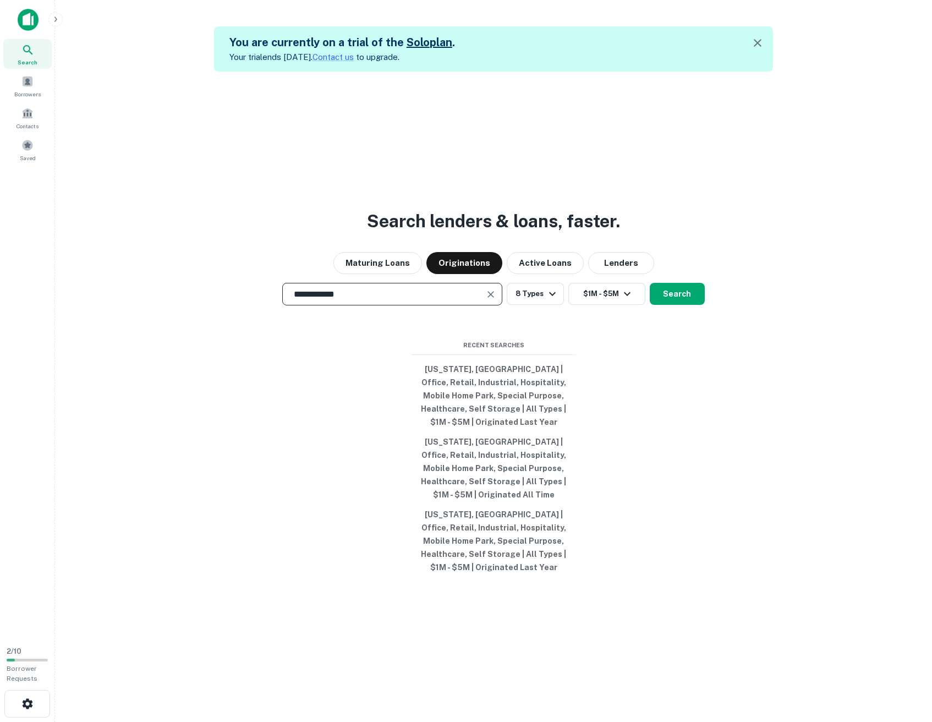
type input "**********"
click at [686, 347] on div "**********" at bounding box center [494, 433] width 860 height 722
click at [684, 304] on button "Search" at bounding box center [677, 294] width 55 height 22
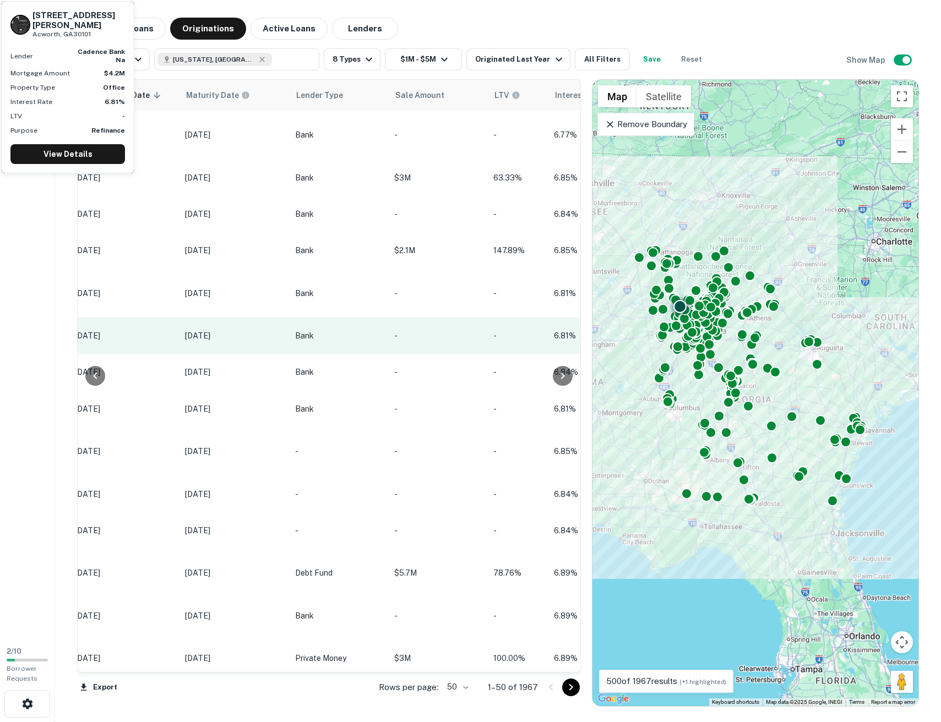
scroll to position [0, 1050]
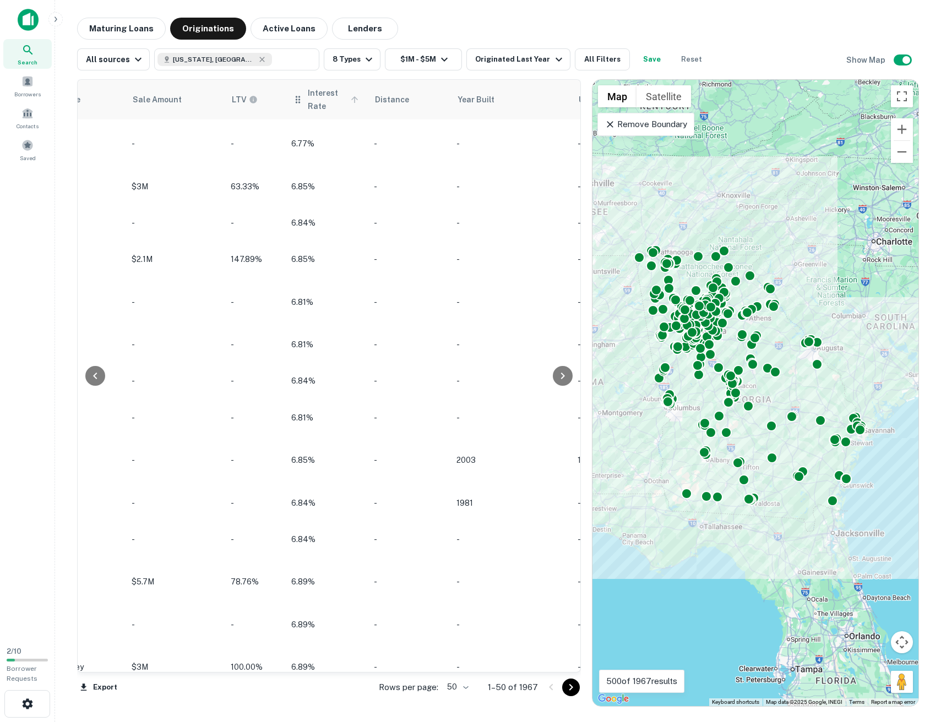
click at [315, 106] on span "Interest Rate" at bounding box center [335, 99] width 54 height 26
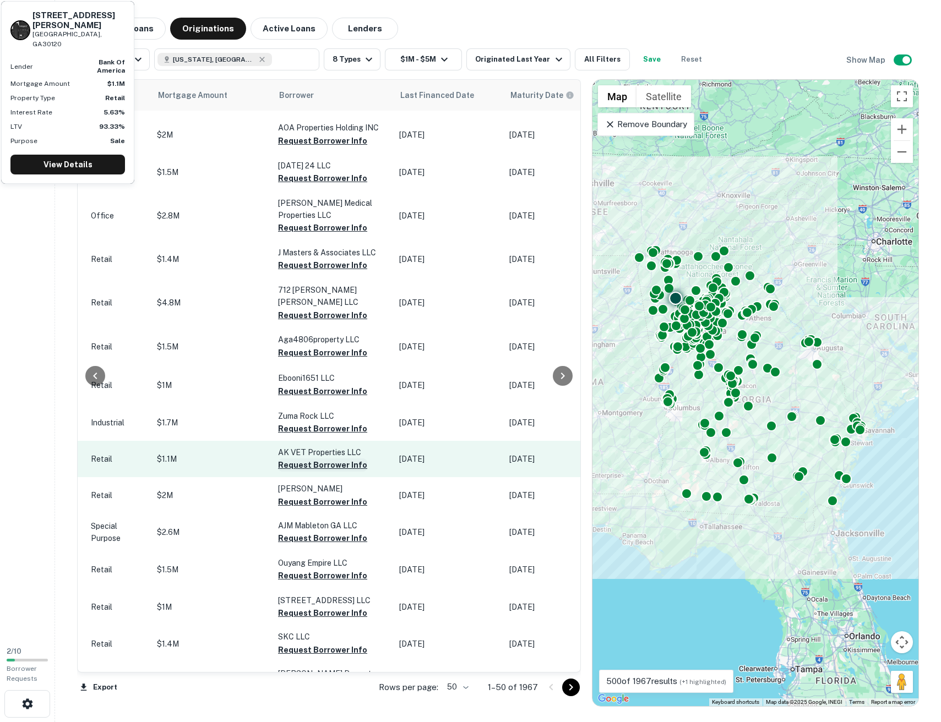
scroll to position [510, 463]
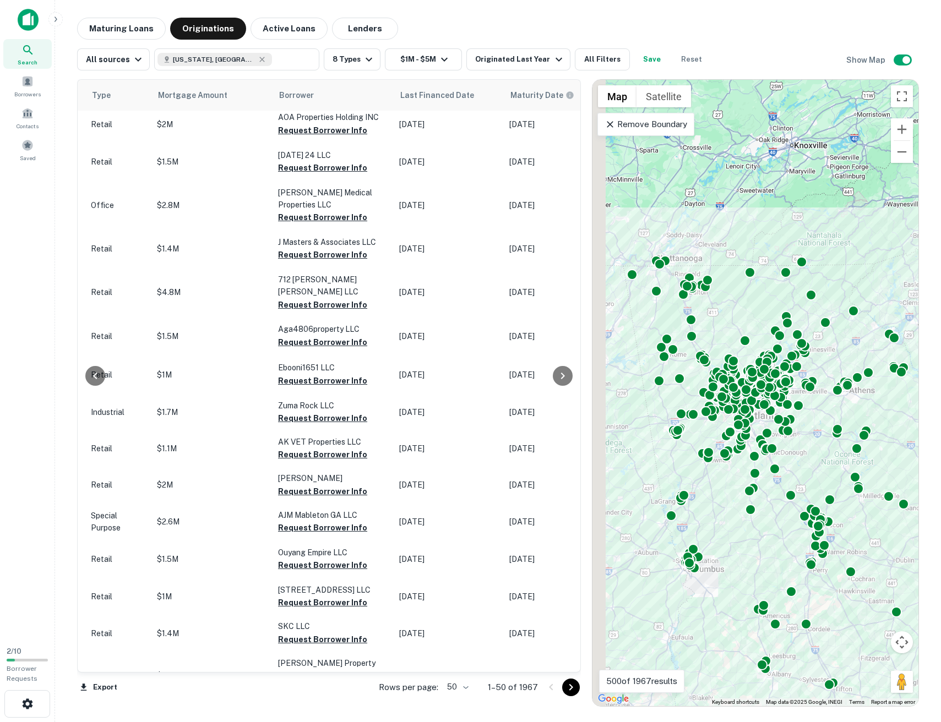
drag, startPoint x: 697, startPoint y: 307, endPoint x: 798, endPoint y: 469, distance: 190.6
click at [798, 469] on div "To activate drag with keyboard, press Alt + Enter. Once in keyboard drag state,…" at bounding box center [755, 393] width 326 height 626
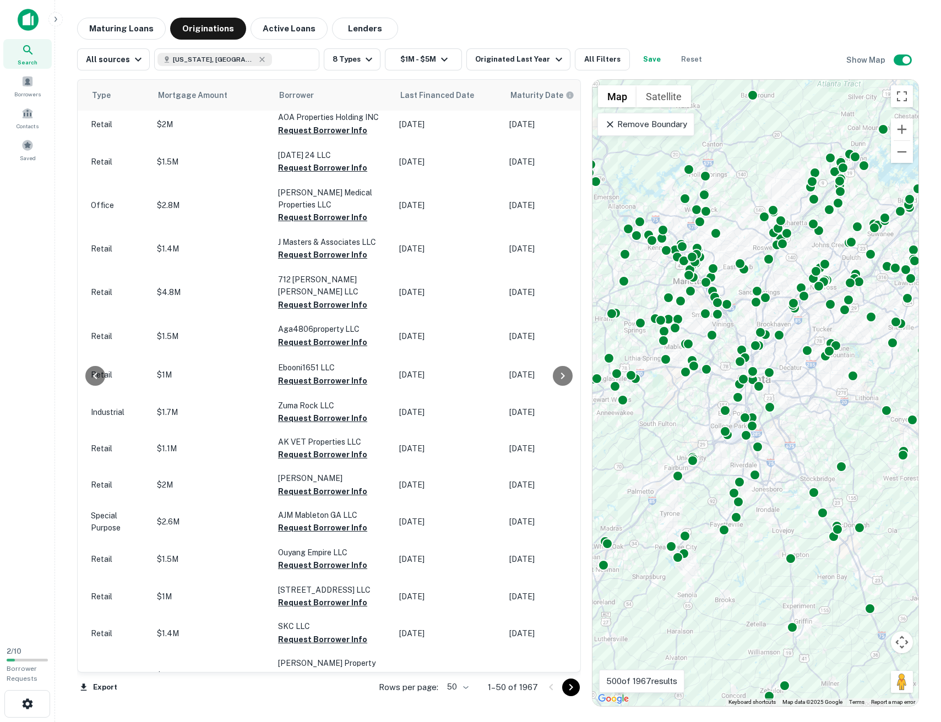
drag, startPoint x: 829, startPoint y: 409, endPoint x: 899, endPoint y: 549, distance: 156.3
click at [900, 551] on div "To activate drag with keyboard, press Alt + Enter. Once in keyboard drag state,…" at bounding box center [755, 393] width 326 height 626
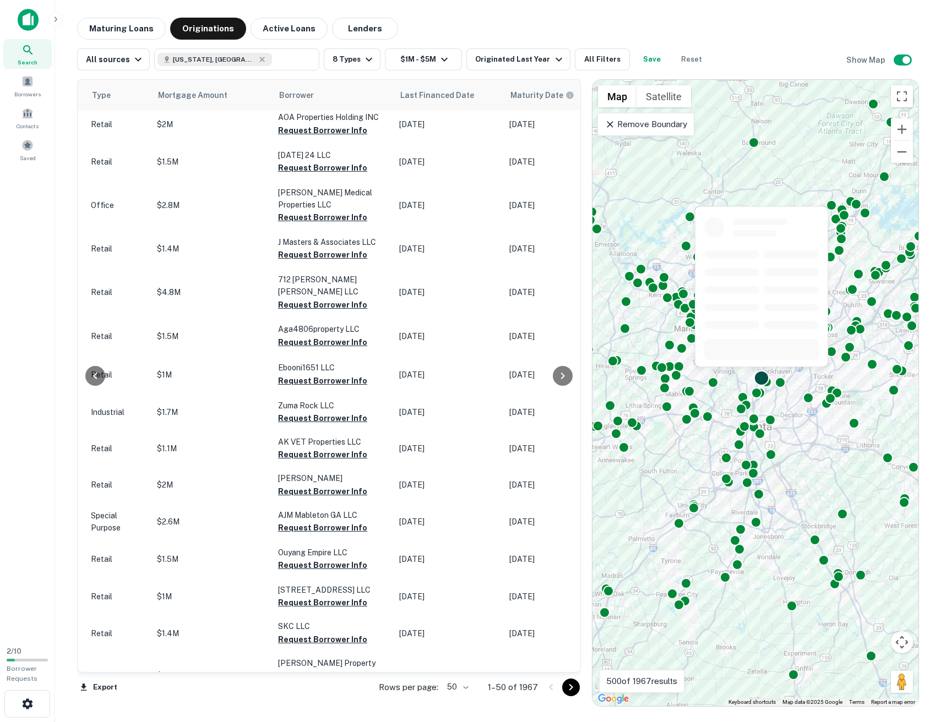
click at [763, 376] on div at bounding box center [761, 378] width 16 height 16
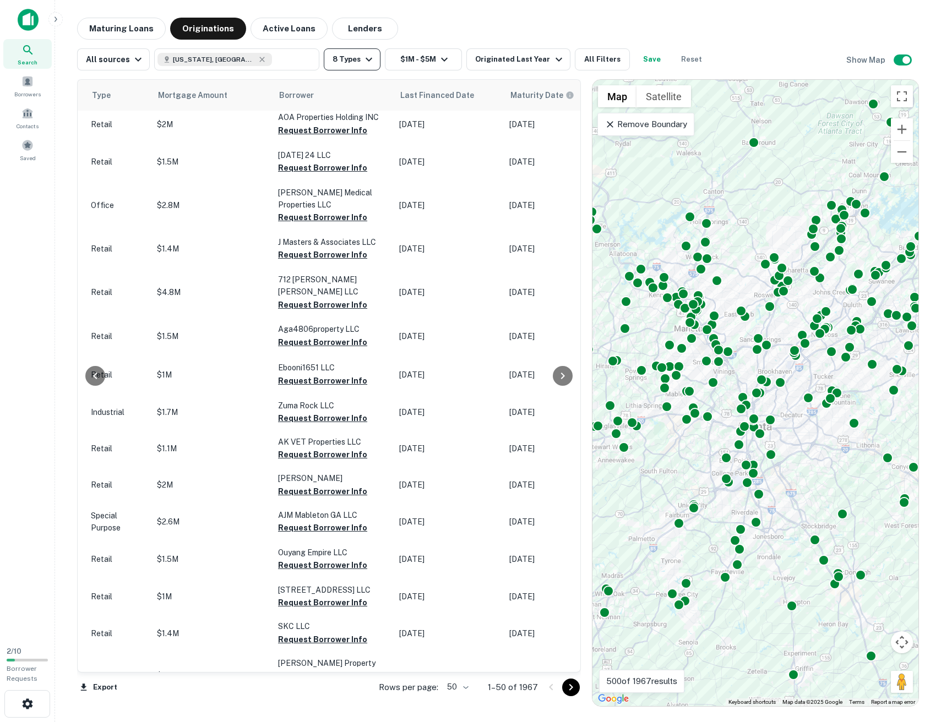
click at [337, 54] on button "8 Types" at bounding box center [352, 59] width 57 height 22
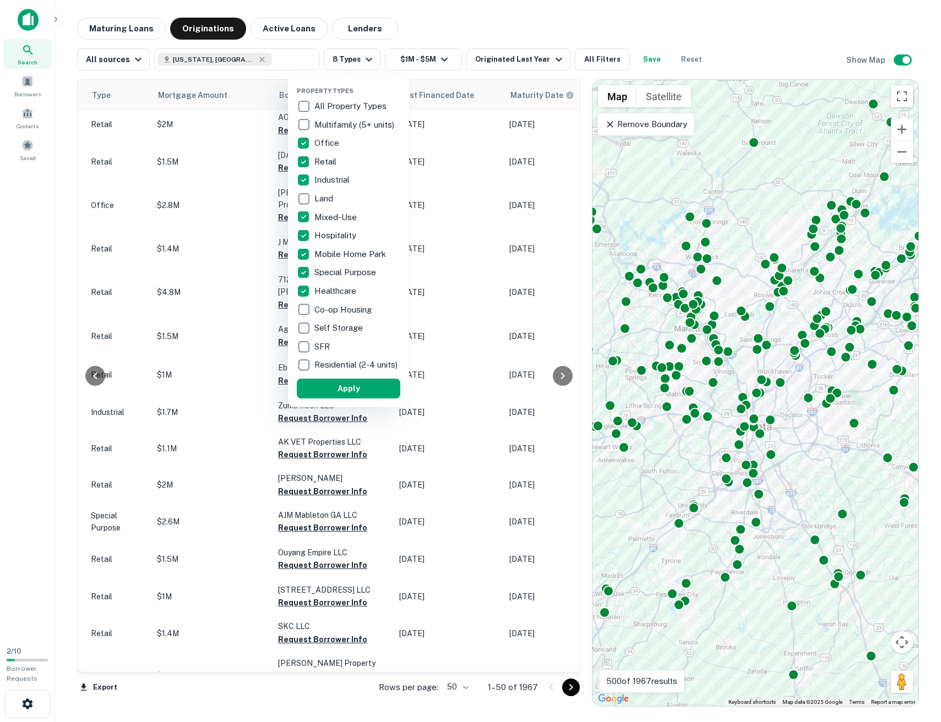
click at [326, 162] on p "Retail" at bounding box center [326, 161] width 24 height 13
click at [370, 391] on button "Apply" at bounding box center [348, 389] width 103 height 20
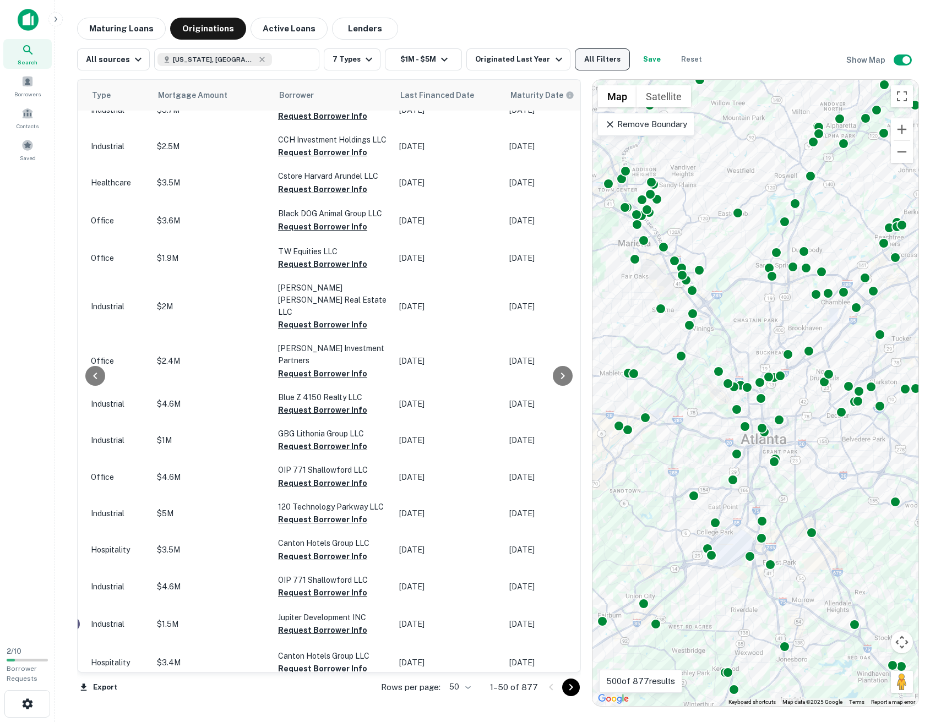
click at [589, 56] on button "All Filters" at bounding box center [602, 59] width 55 height 22
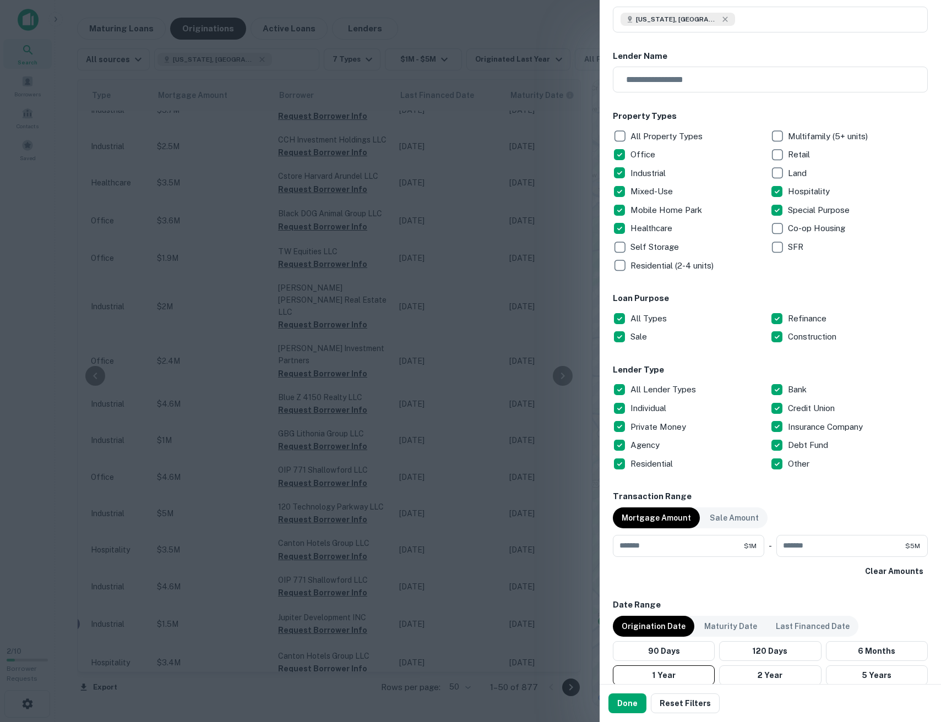
scroll to position [74, 0]
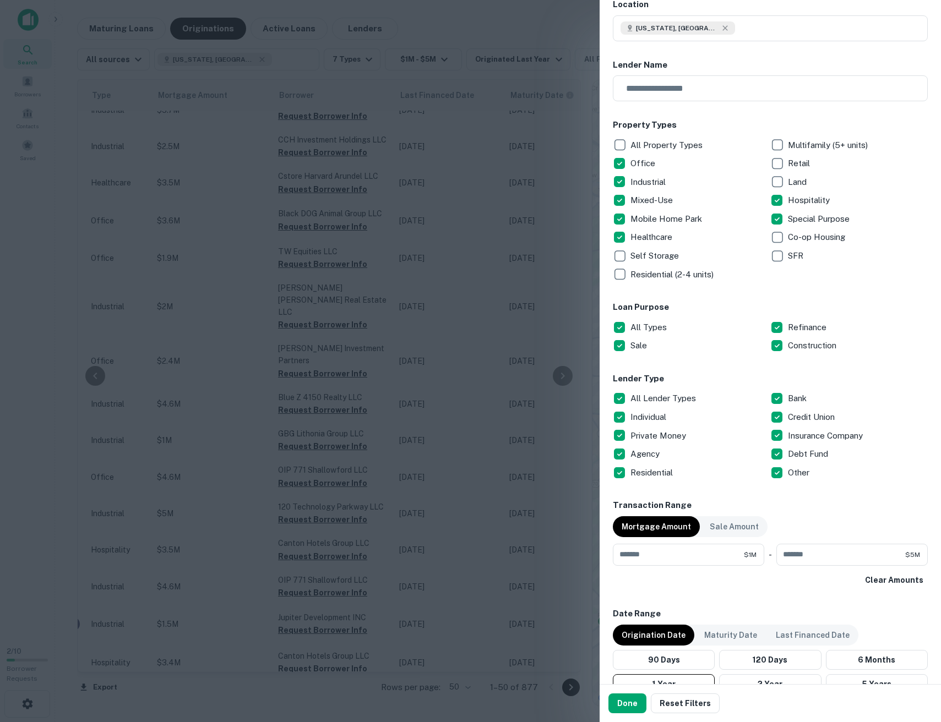
click at [666, 416] on p "Individual" at bounding box center [649, 417] width 38 height 13
click at [804, 435] on p "Insurance Company" at bounding box center [826, 435] width 77 height 13
click at [802, 469] on p "Other" at bounding box center [800, 472] width 24 height 13
click at [805, 451] on p "Debt Fund" at bounding box center [809, 453] width 42 height 13
click at [633, 474] on p "Residential" at bounding box center [652, 472] width 45 height 13
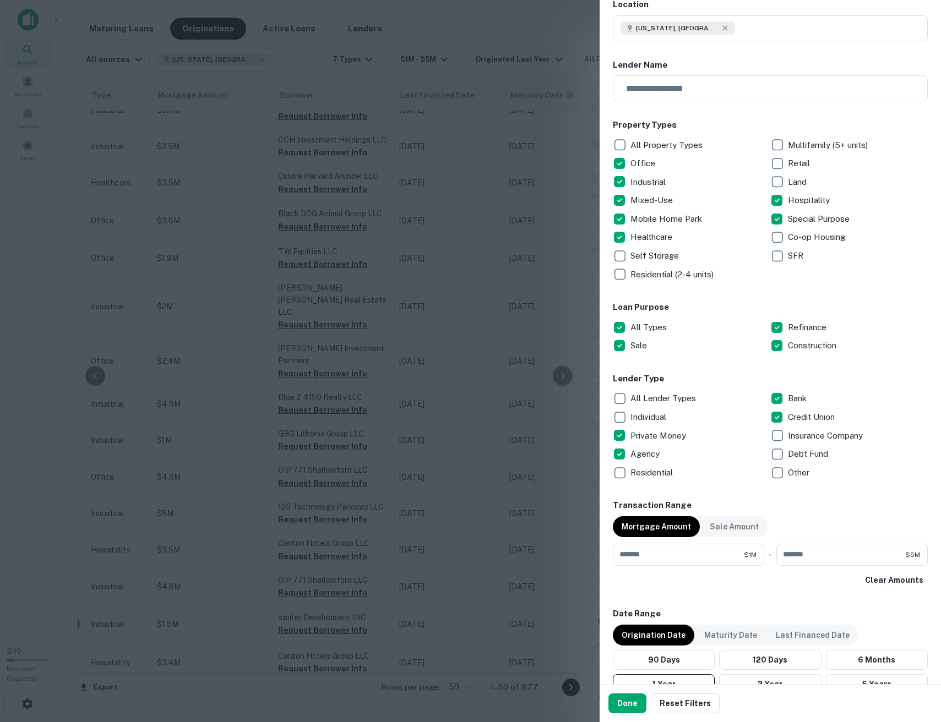
click at [654, 456] on p "Agency" at bounding box center [645, 453] width 31 height 13
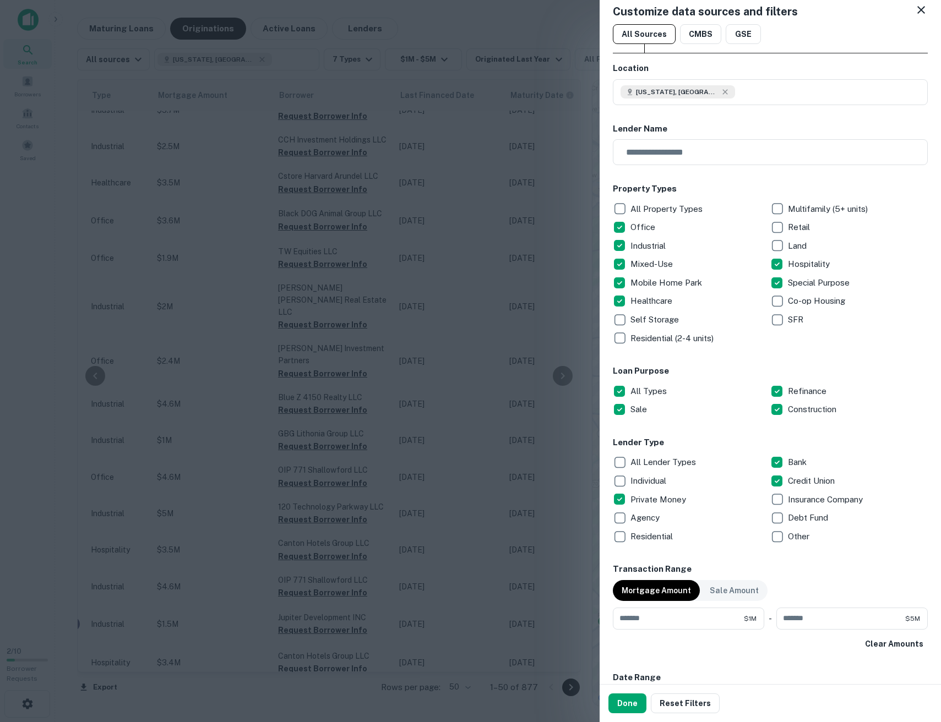
scroll to position [0, 0]
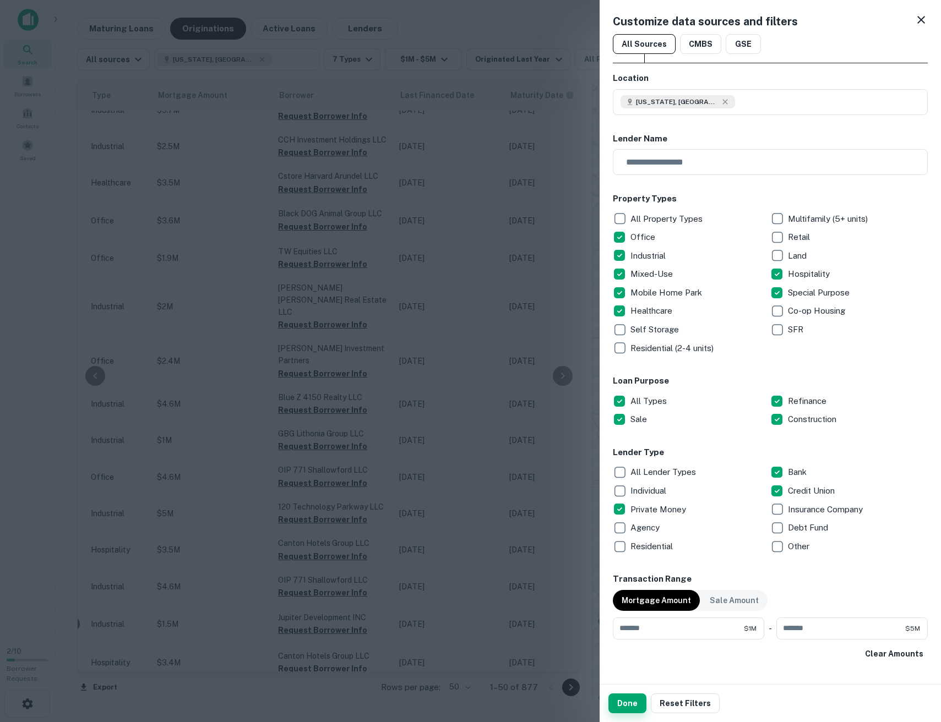
click at [632, 695] on button "Done" at bounding box center [627, 703] width 38 height 20
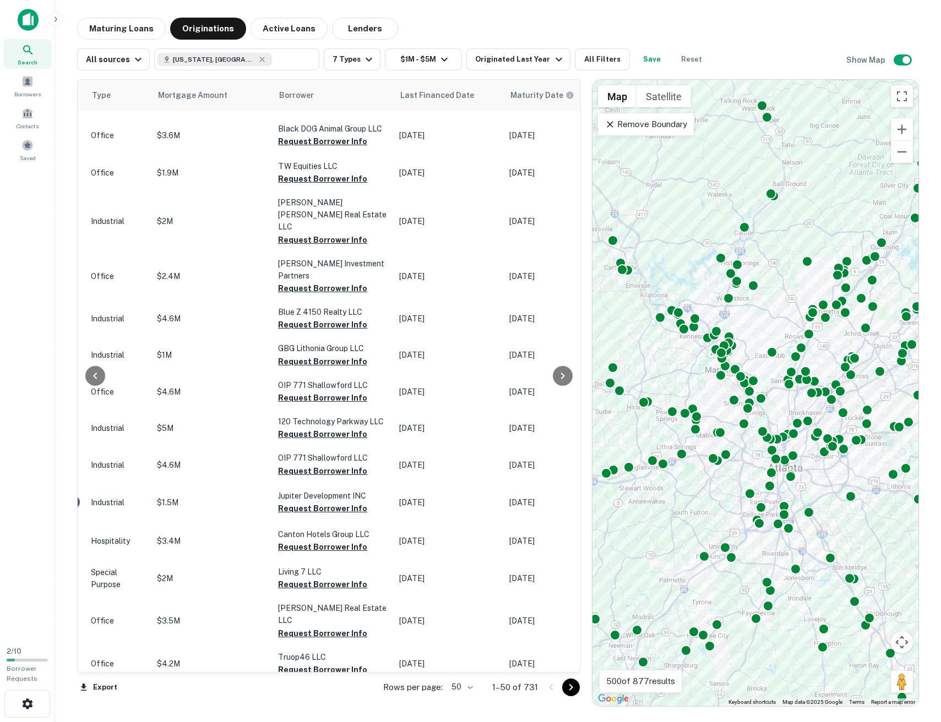
drag, startPoint x: 812, startPoint y: 491, endPoint x: 796, endPoint y: 491, distance: 16.0
click at [796, 491] on div "To activate drag with keyboard, press Alt + Enter. Once in keyboard drag state,…" at bounding box center [755, 393] width 326 height 626
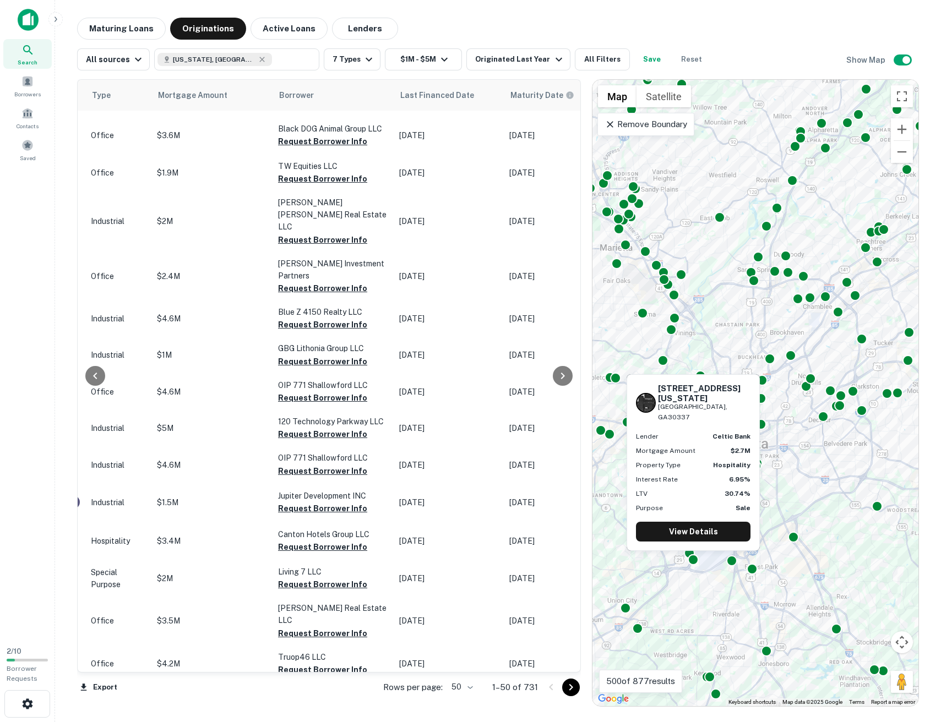
click at [699, 558] on div "4820 Massachusetts Blvd Atlanta, GA30337 Lender celtic bank Mortgage Amount $2.…" at bounding box center [692, 465] width 135 height 185
click at [692, 562] on div at bounding box center [693, 558] width 16 height 16
click at [695, 528] on link "View Details" at bounding box center [693, 532] width 114 height 20
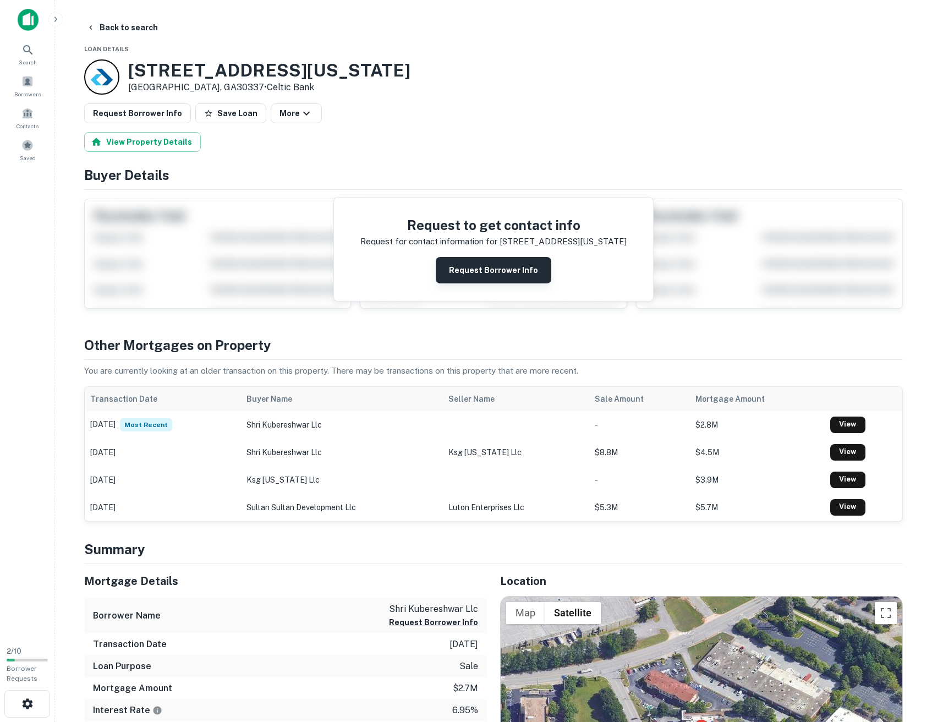
click at [497, 280] on button "Request Borrower Info" at bounding box center [494, 270] width 116 height 26
